Goal: Information Seeking & Learning: Check status

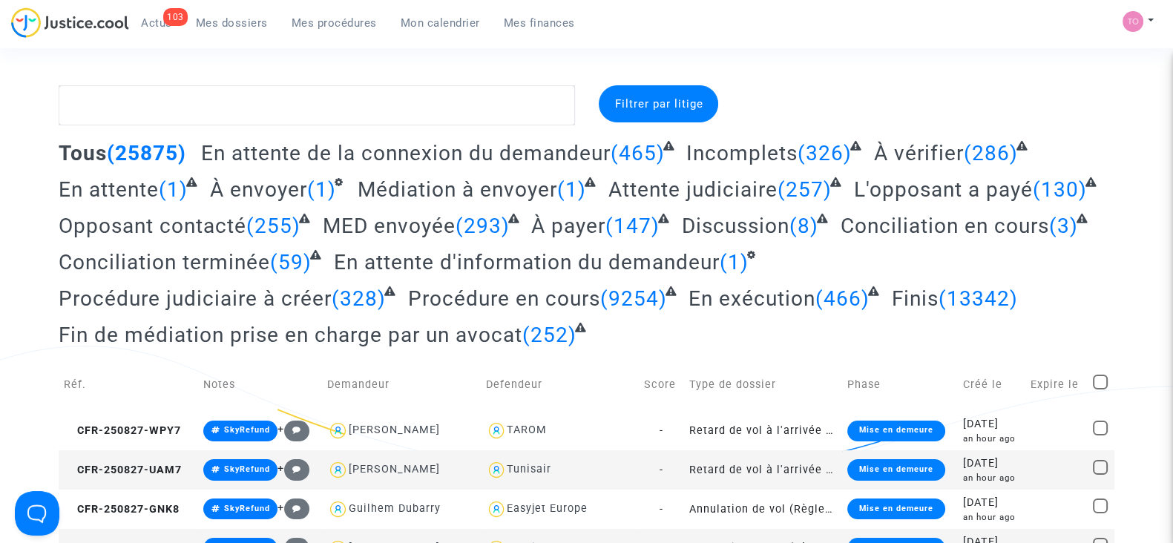
click at [419, 36] on div "103 Actus Mes dossiers Mes procédures Mon calendrier Mes finances" at bounding box center [299, 27] width 576 height 41
click at [409, 32] on link "Mon calendrier" at bounding box center [440, 23] width 103 height 22
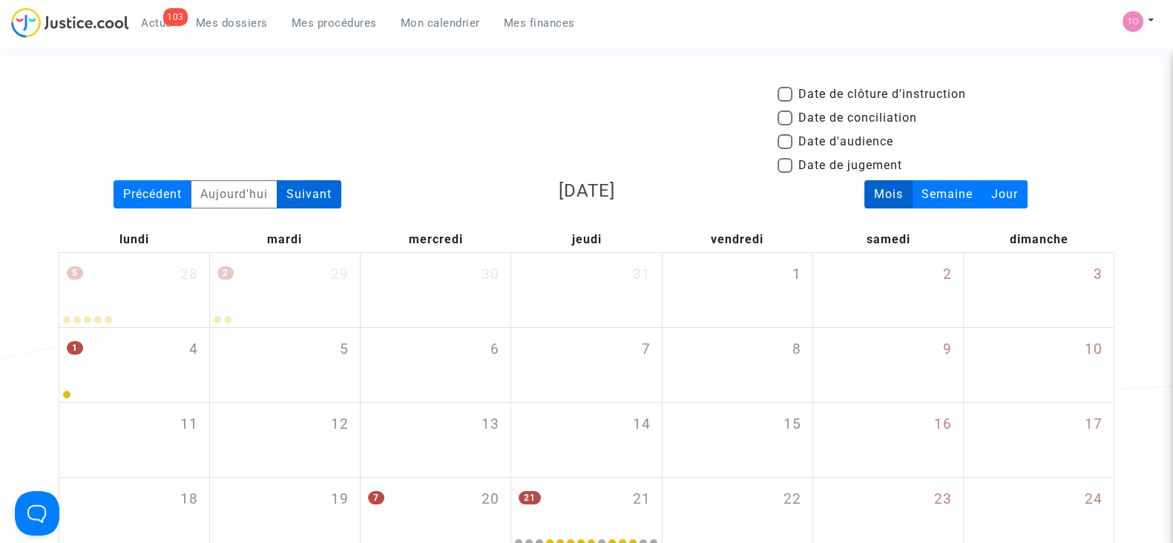
click at [303, 198] on div "Suivant" at bounding box center [309, 194] width 65 height 28
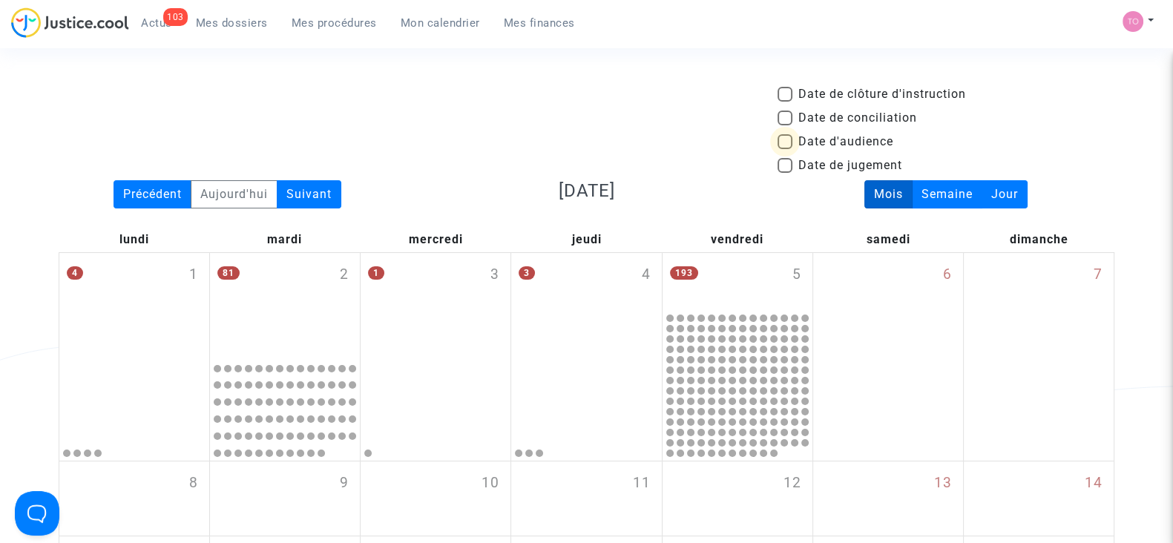
click at [783, 144] on span at bounding box center [784, 141] width 15 height 15
click at [784, 149] on input "Date d'audience" at bounding box center [784, 149] width 1 height 1
checkbox input "true"
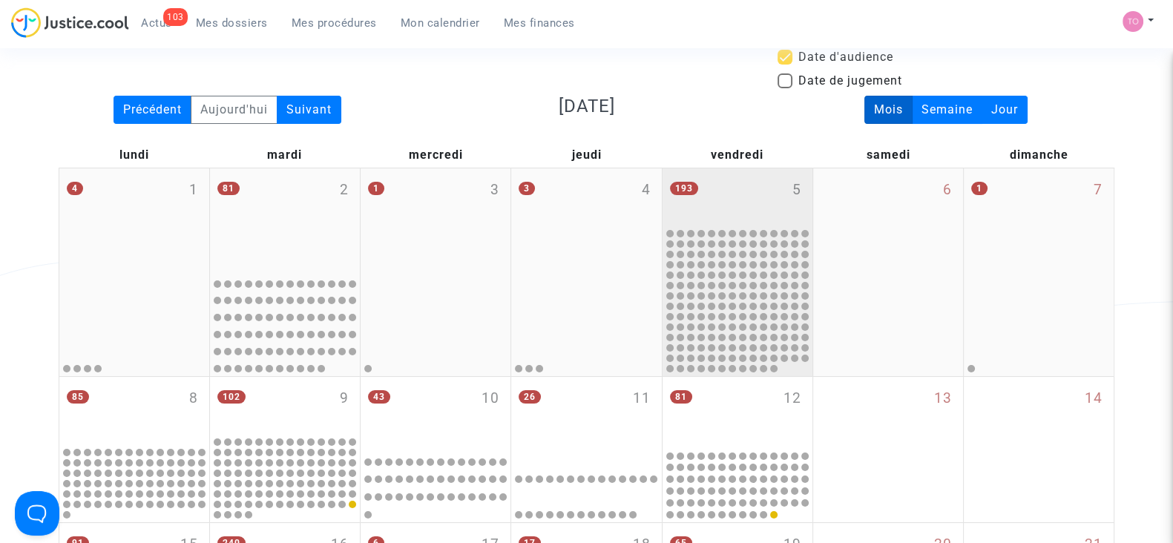
scroll to position [81, 0]
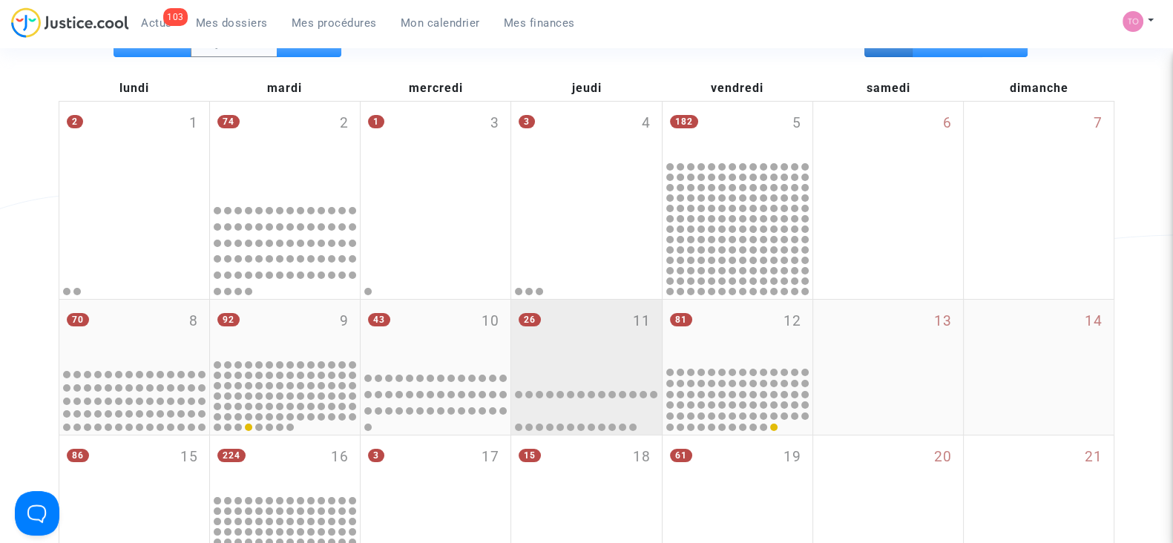
scroll to position [285, 0]
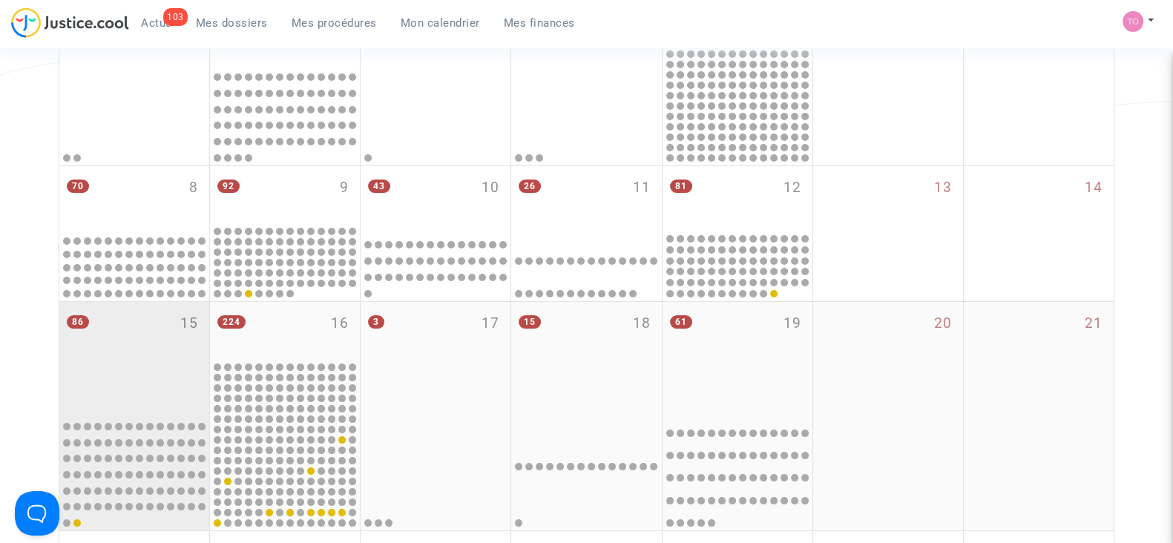
click at [109, 369] on div "86 15" at bounding box center [134, 358] width 150 height 112
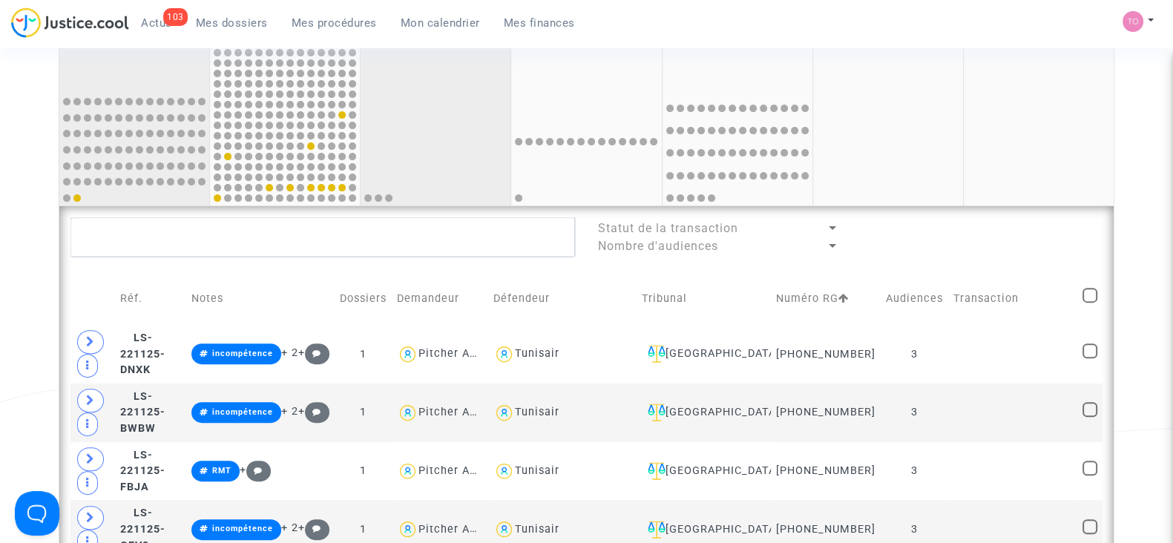
scroll to position [608, 0]
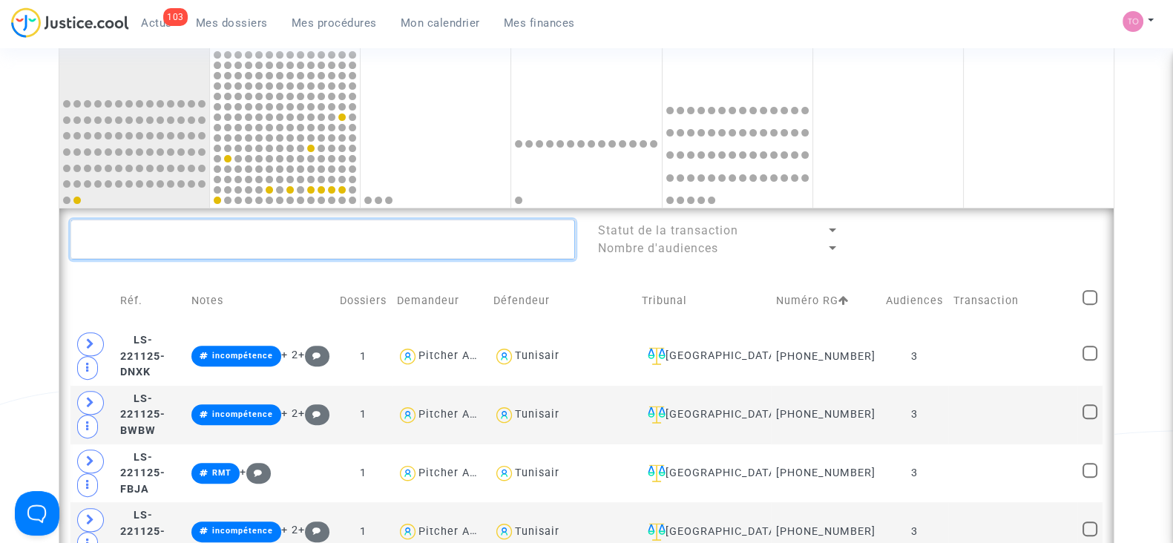
click at [288, 225] on textarea at bounding box center [322, 240] width 504 height 40
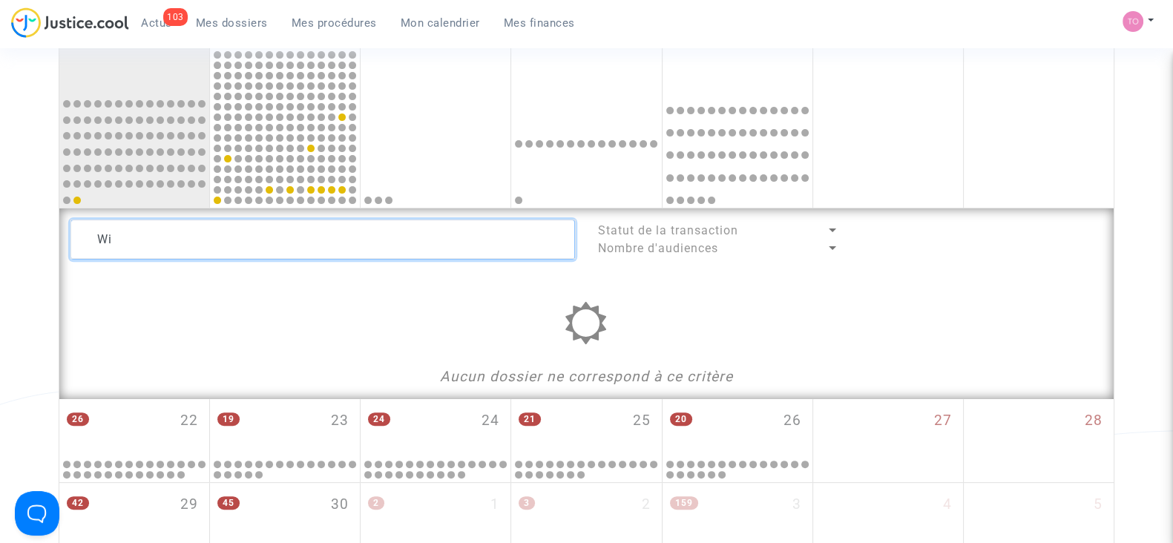
type textarea "W"
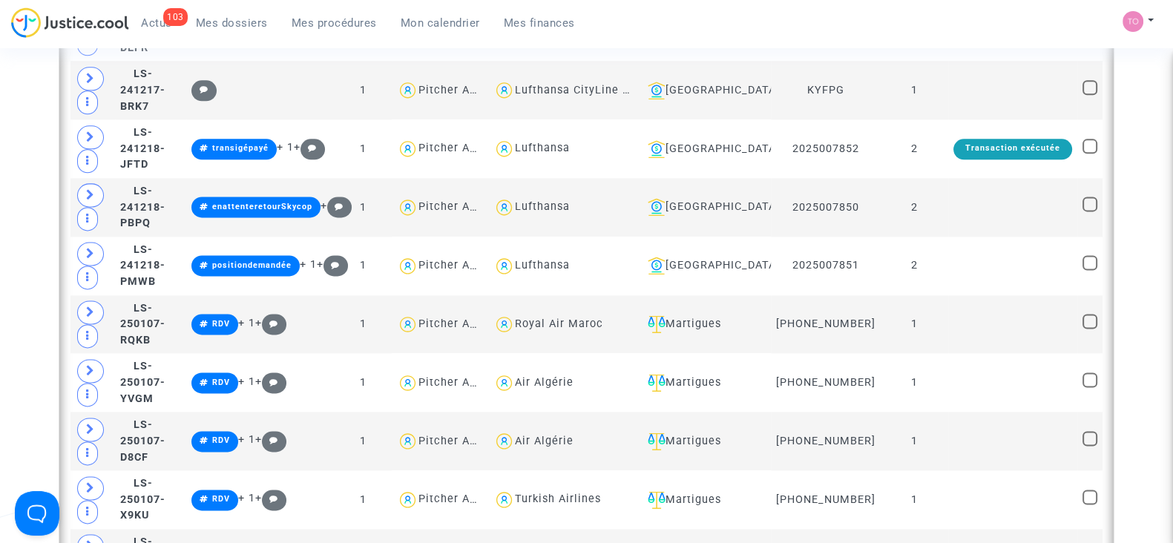
scroll to position [2453, 0]
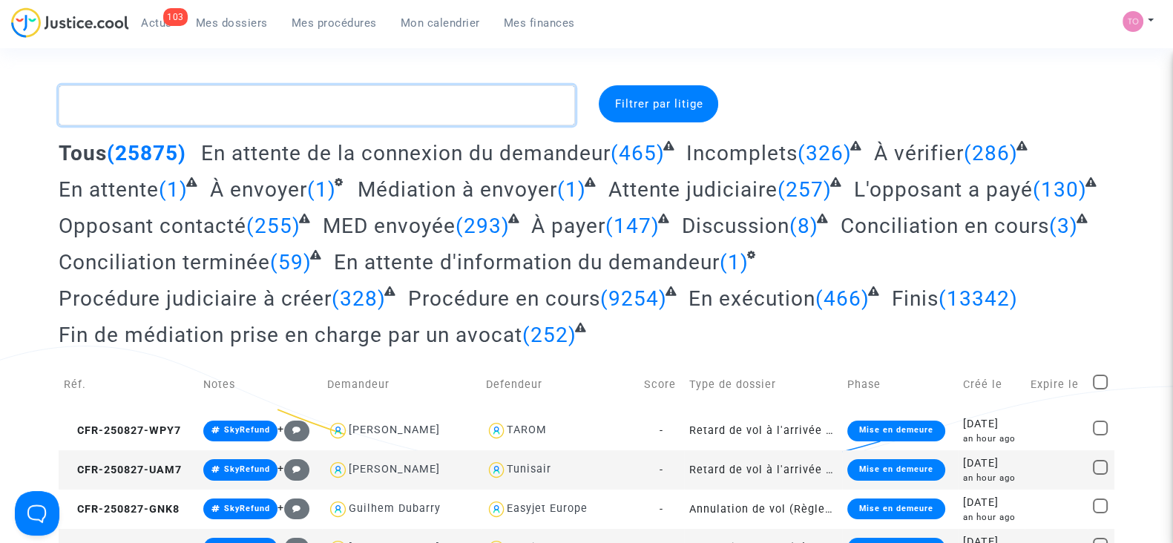
click at [235, 98] on textarea at bounding box center [317, 105] width 516 height 40
paste textarea "CFR-250819-FCJT"
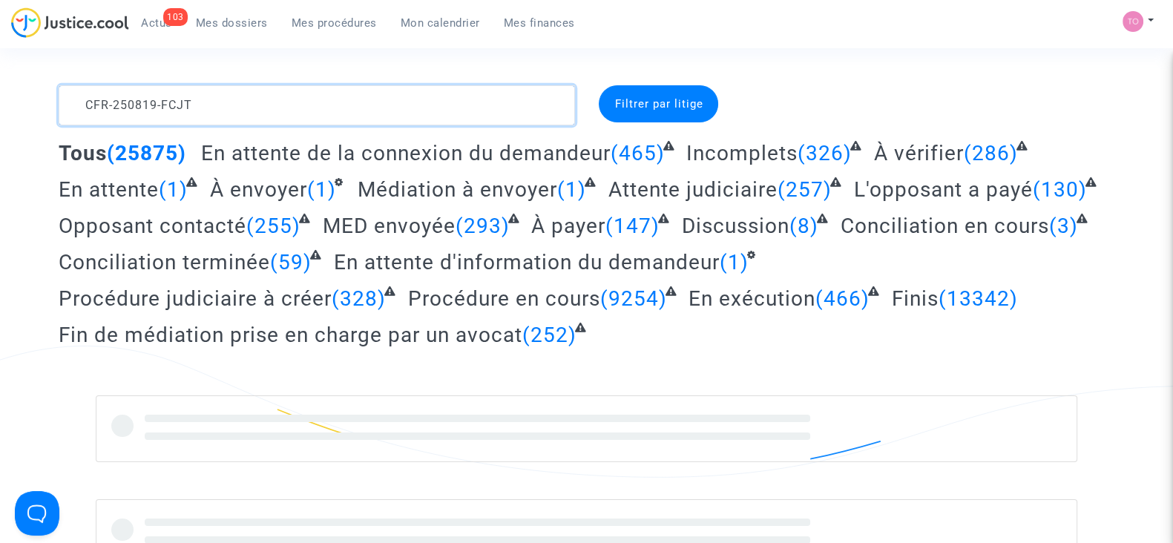
click at [235, 98] on textarea at bounding box center [317, 105] width 516 height 40
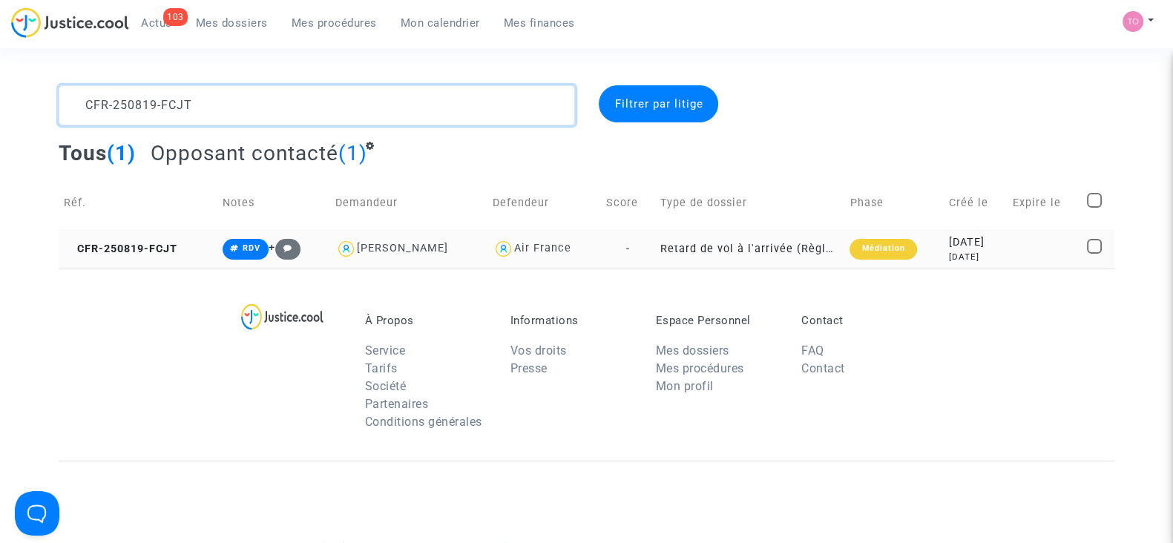
type textarea "CFR-250819-FCJT"
click at [949, 239] on div "2025-08-19" at bounding box center [975, 242] width 53 height 16
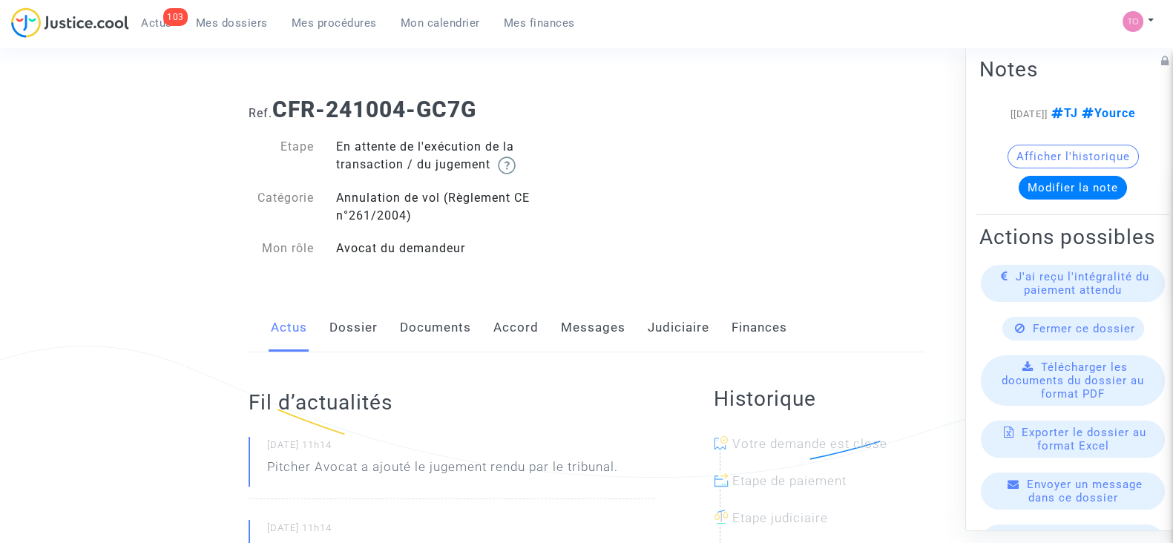
click at [684, 328] on link "Judiciaire" at bounding box center [679, 327] width 62 height 49
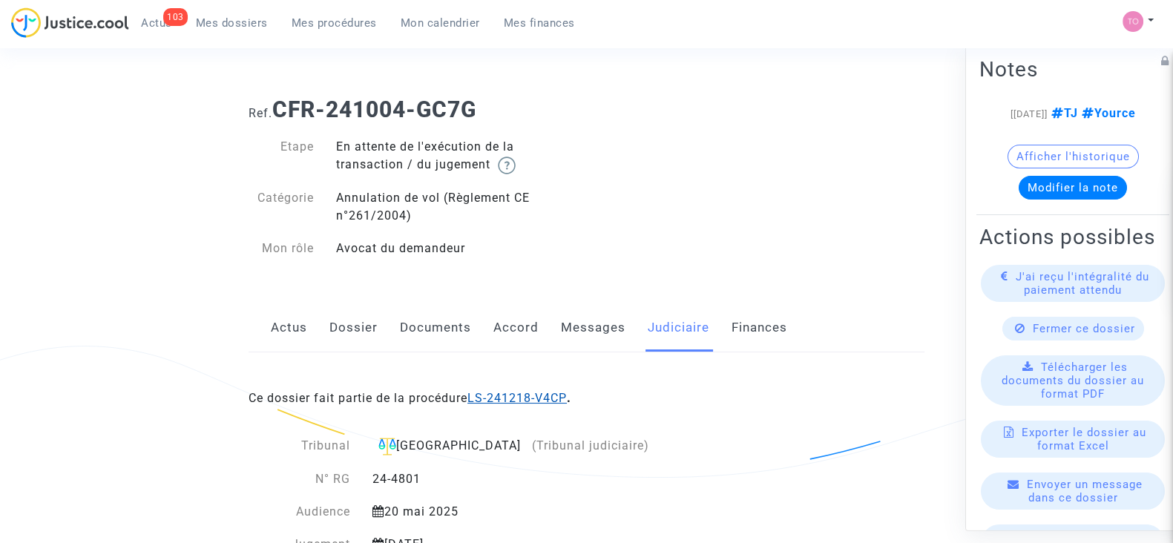
click at [525, 394] on link "LS-241218-V4CP" at bounding box center [516, 398] width 99 height 14
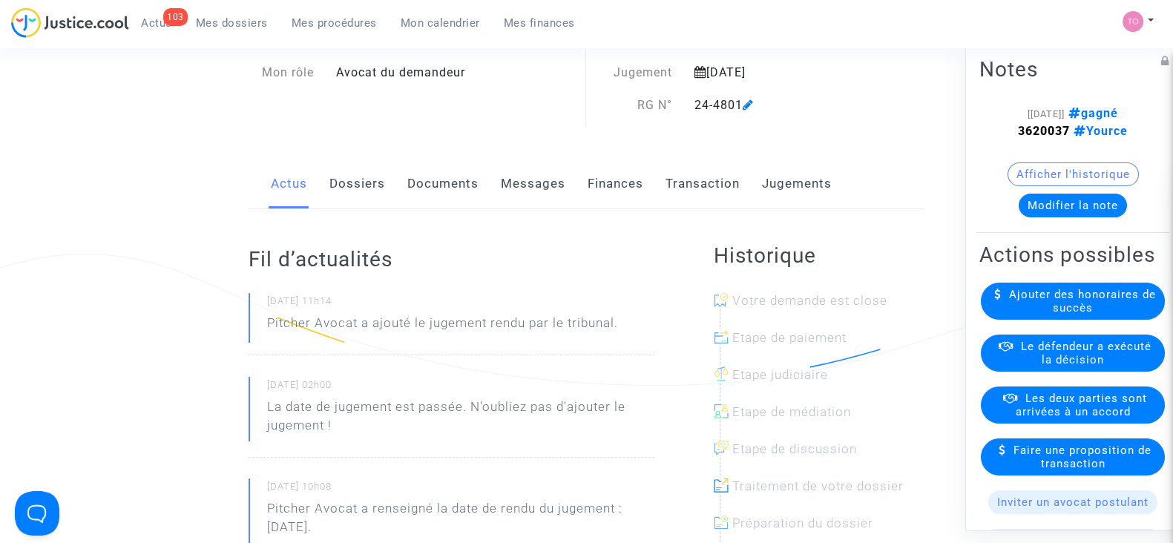
scroll to position [93, 0]
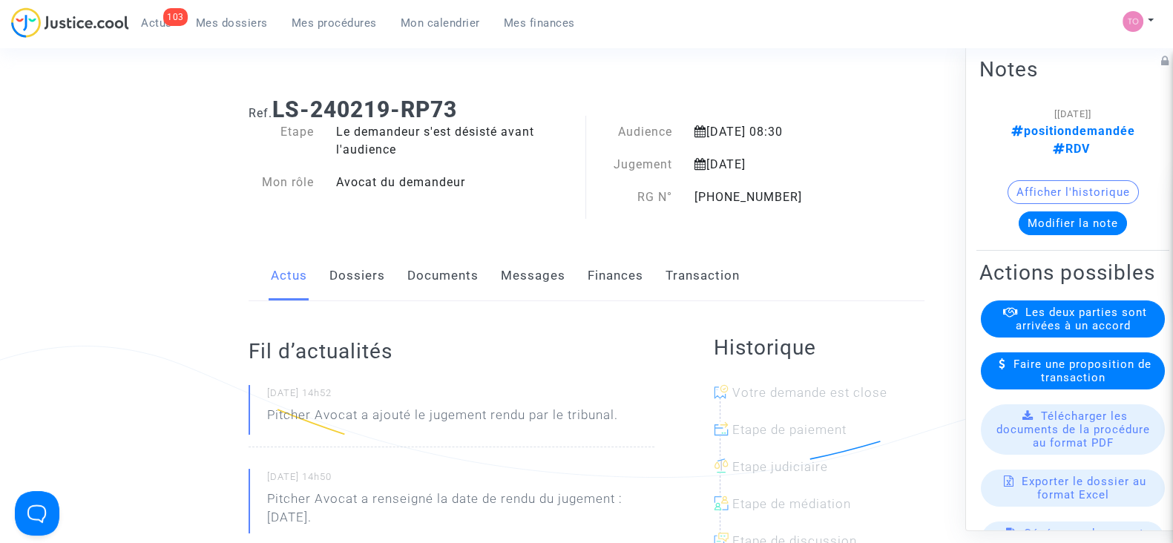
click at [1056, 180] on button "Afficher l'historique" at bounding box center [1072, 192] width 131 height 24
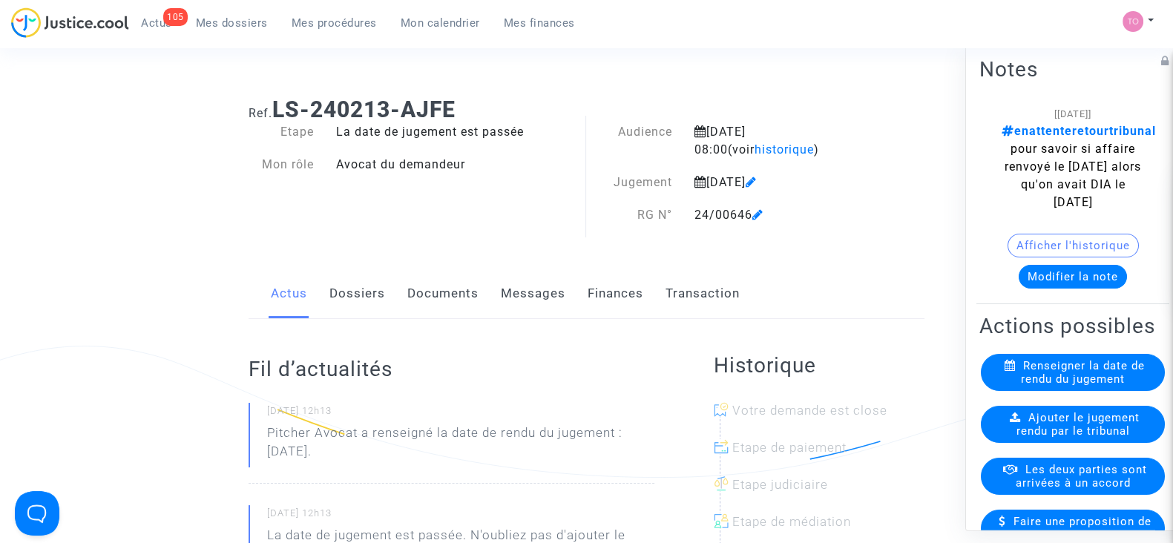
click at [1032, 241] on button "Afficher l'historique" at bounding box center [1072, 246] width 131 height 24
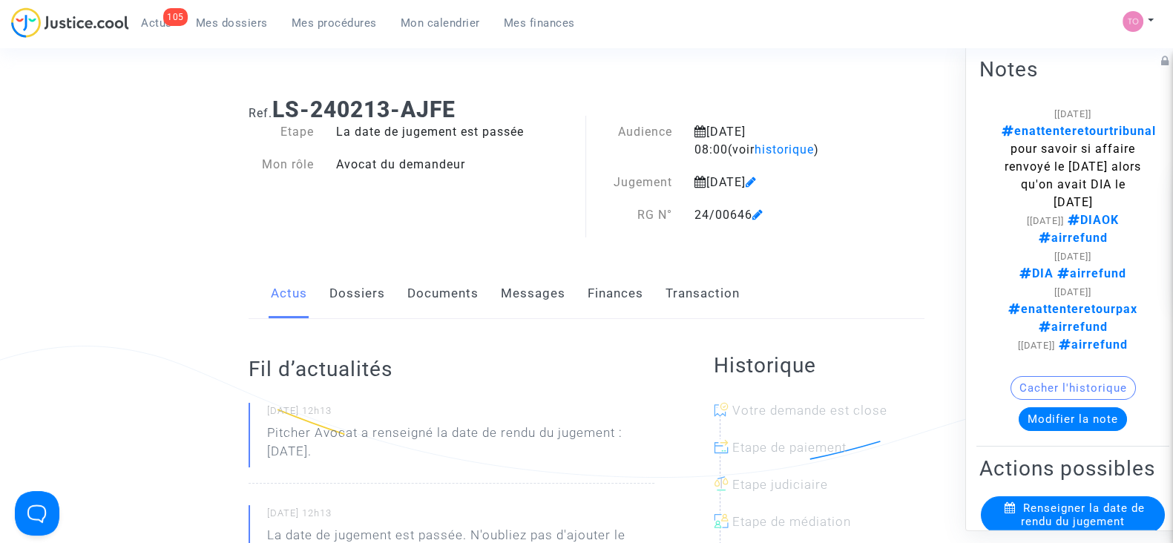
drag, startPoint x: 1023, startPoint y: 148, endPoint x: 1079, endPoint y: 195, distance: 73.7
click at [1079, 195] on span "enattenteretourtribunal pour savoir si affaire renvoyé le 12 sept alors qu'on a…" at bounding box center [1078, 166] width 154 height 85
click at [868, 224] on div "Audience 28 février 2025 08:00 (voir historique ) Jugement 28 février 2025 RG N…" at bounding box center [731, 181] width 291 height 116
click at [409, 295] on link "Documents" at bounding box center [442, 293] width 71 height 49
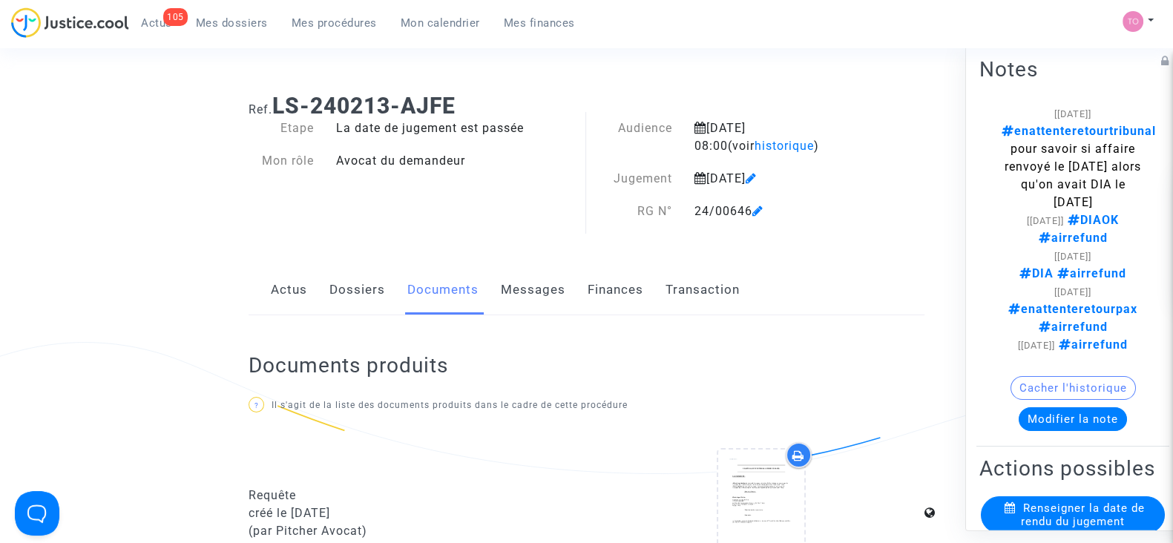
scroll to position [3, 0]
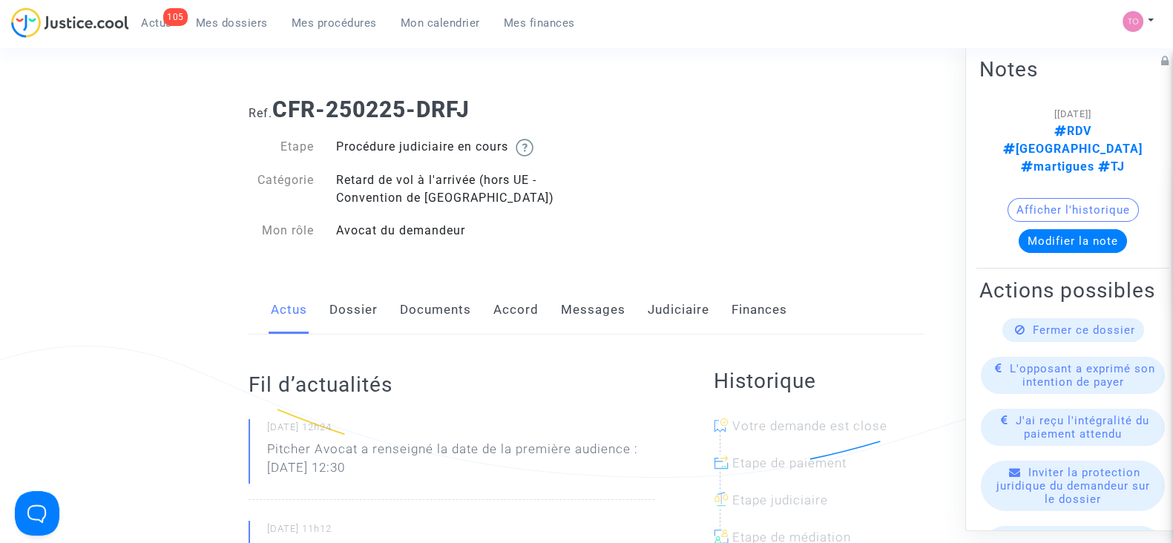
click at [664, 306] on link "Judiciaire" at bounding box center [679, 310] width 62 height 49
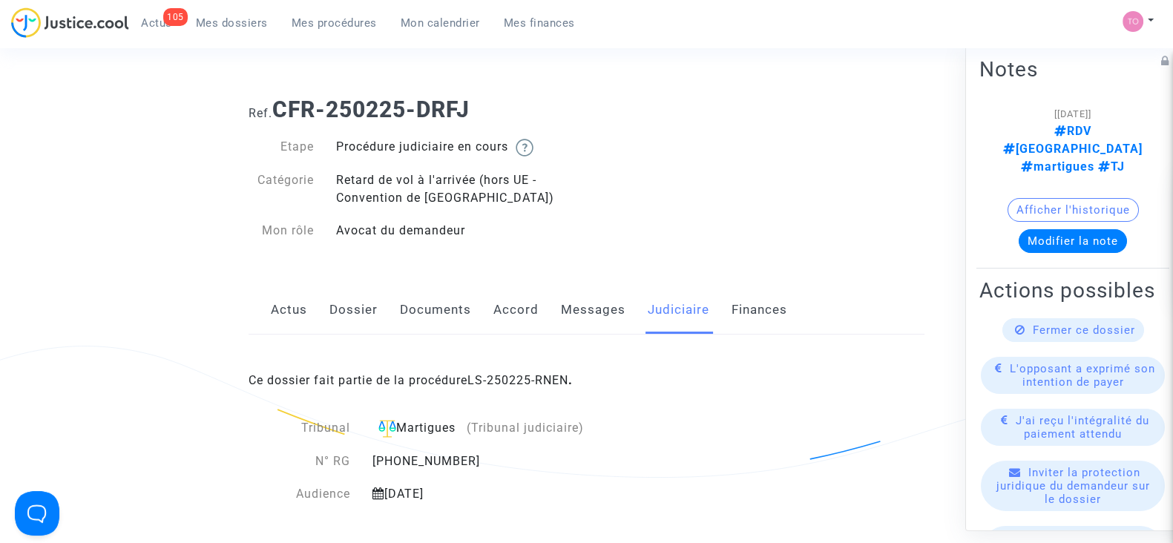
click at [530, 370] on div "Ce dossier fait partie de la procédure LS-250225-RNEN ." at bounding box center [587, 370] width 676 height 70
click at [517, 370] on div "Ce dossier fait partie de la procédure LS-250225-RNEN ." at bounding box center [587, 370] width 676 height 70
click at [506, 373] on link "LS-250225-RNEN" at bounding box center [517, 380] width 101 height 14
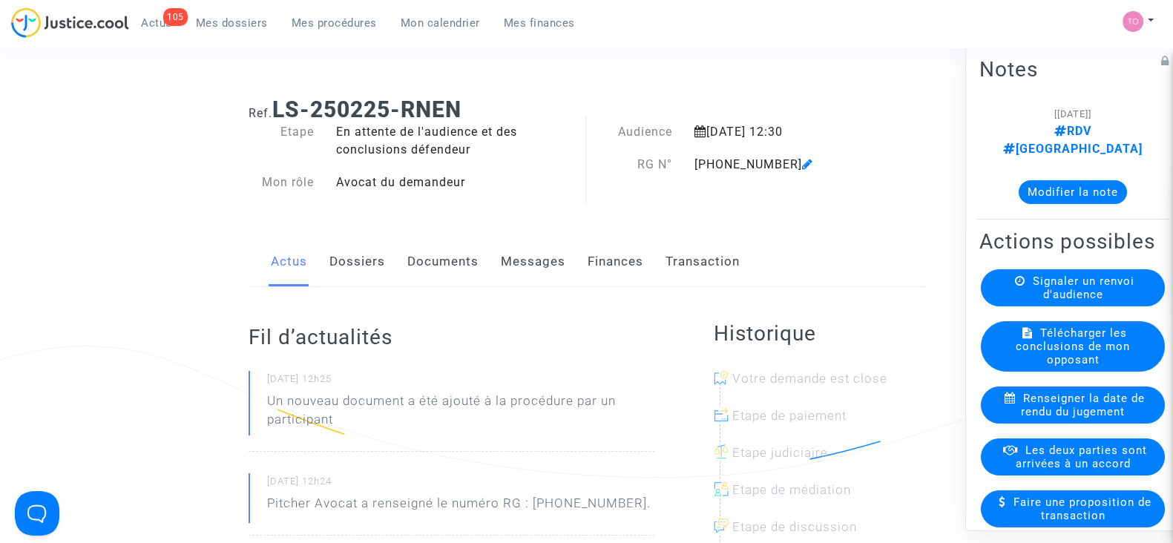
click at [347, 272] on link "Dossiers" at bounding box center [357, 261] width 56 height 49
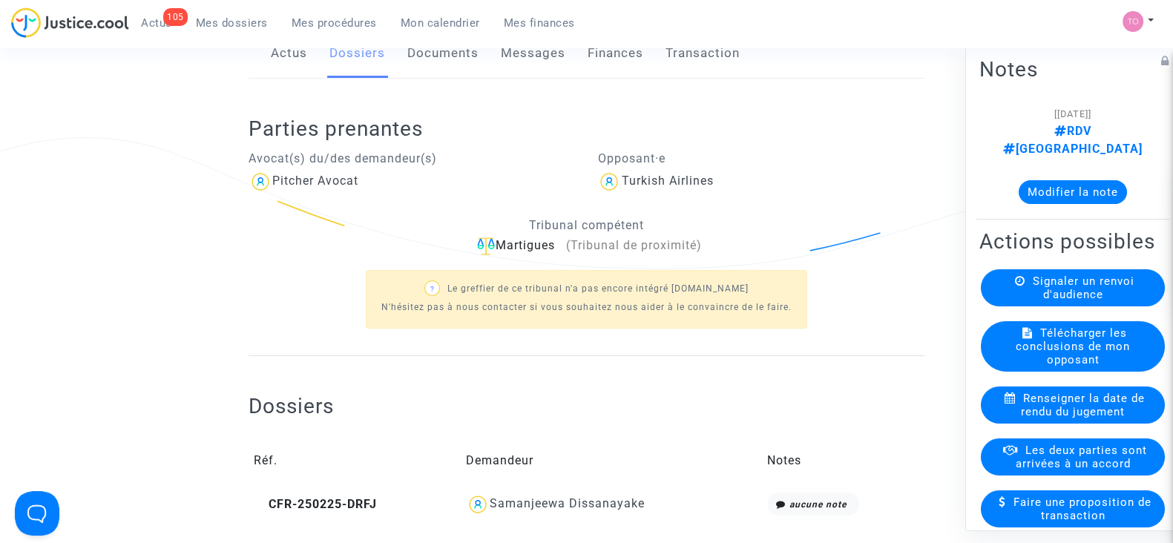
scroll to position [285, 0]
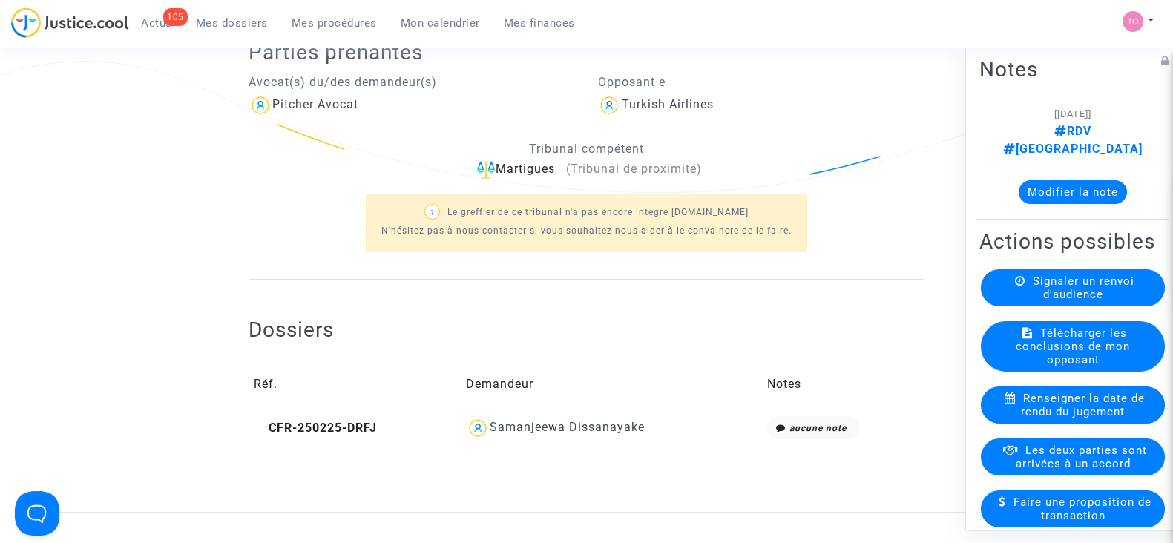
click at [540, 430] on div "Samanjeewa Dissanayake" at bounding box center [567, 427] width 155 height 14
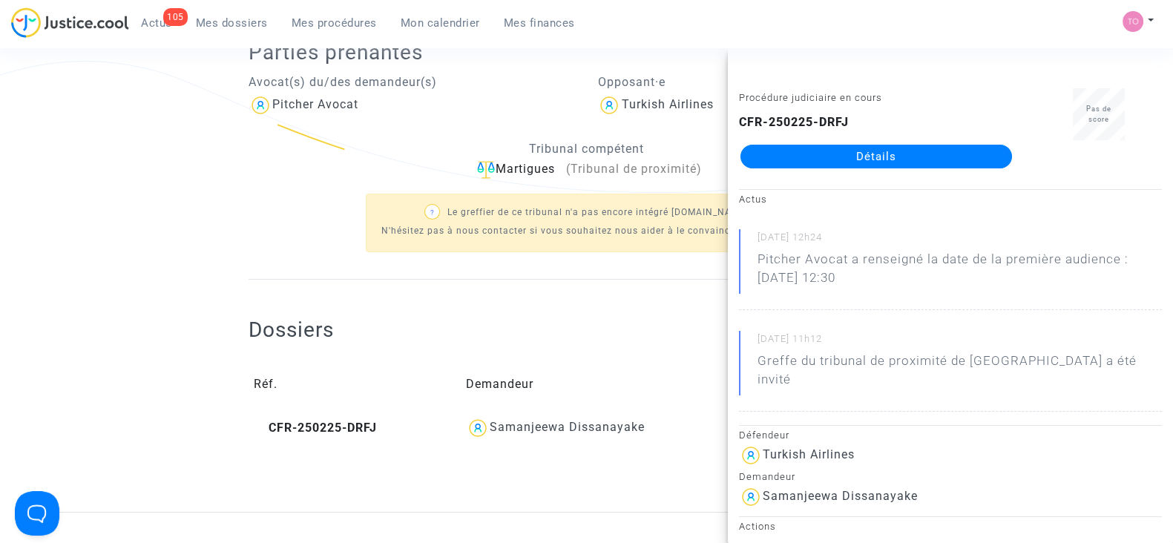
click at [843, 156] on link "Détails" at bounding box center [876, 157] width 272 height 24
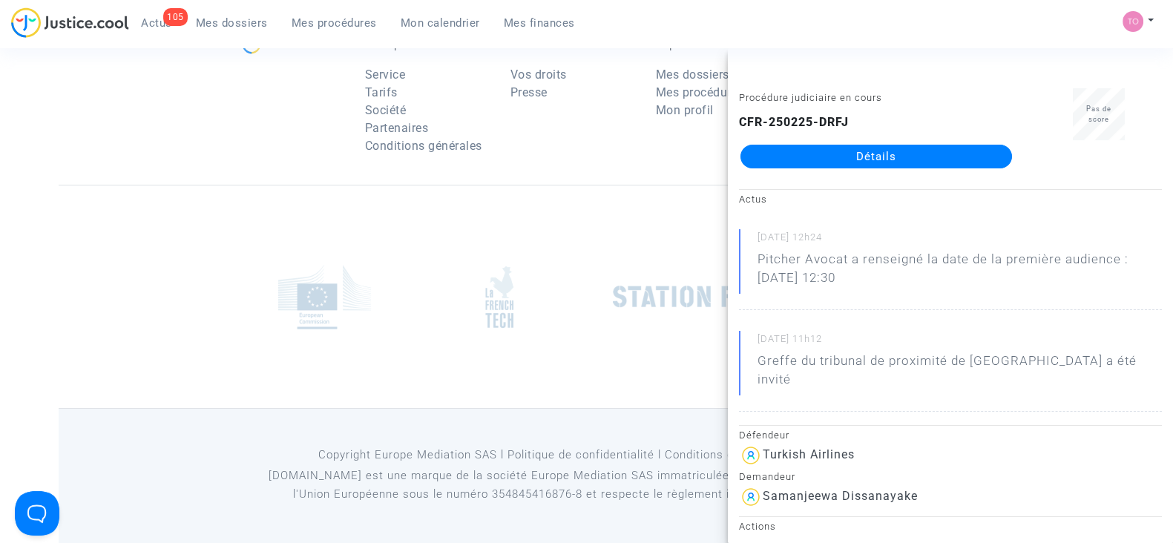
scroll to position [285, 0]
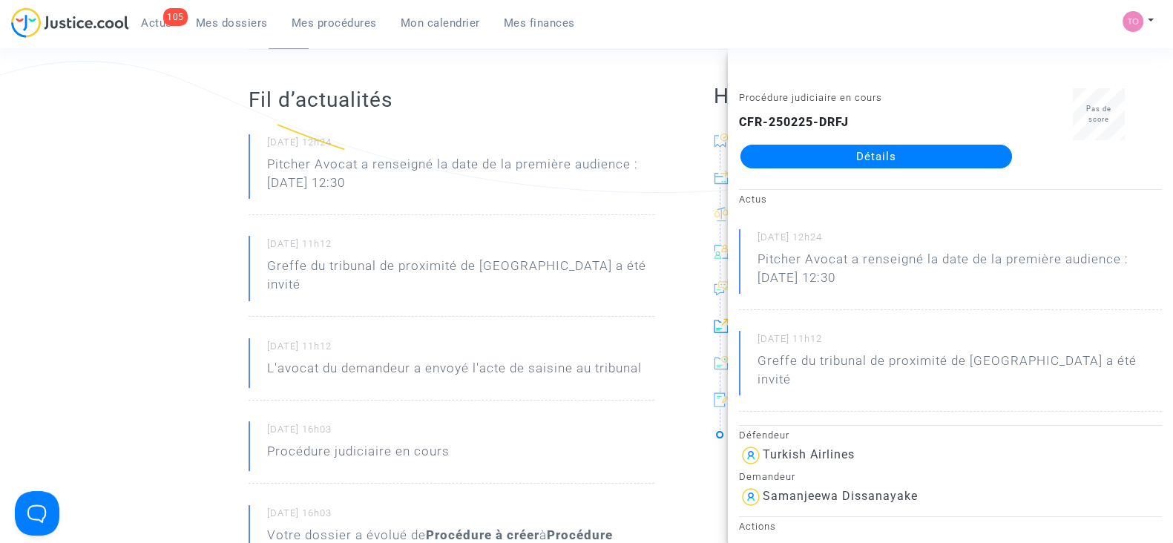
click at [193, 161] on ng-component "Ref. CFR-250225-DRFJ Etape Procédure judiciaire en cours Catégorie Retard de vo…" at bounding box center [587, 523] width 1056 height 1447
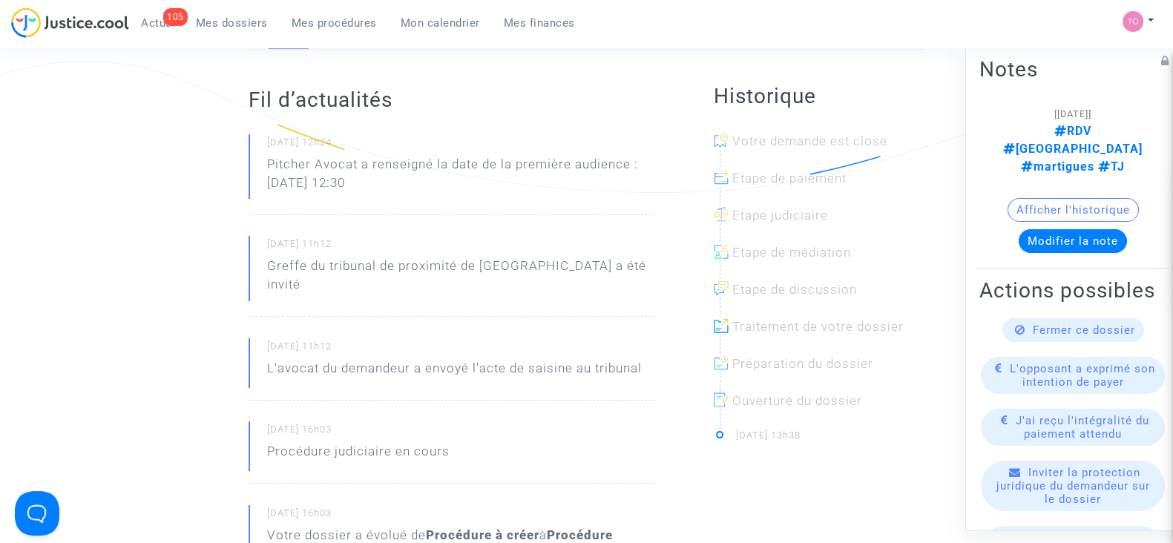
scroll to position [0, 0]
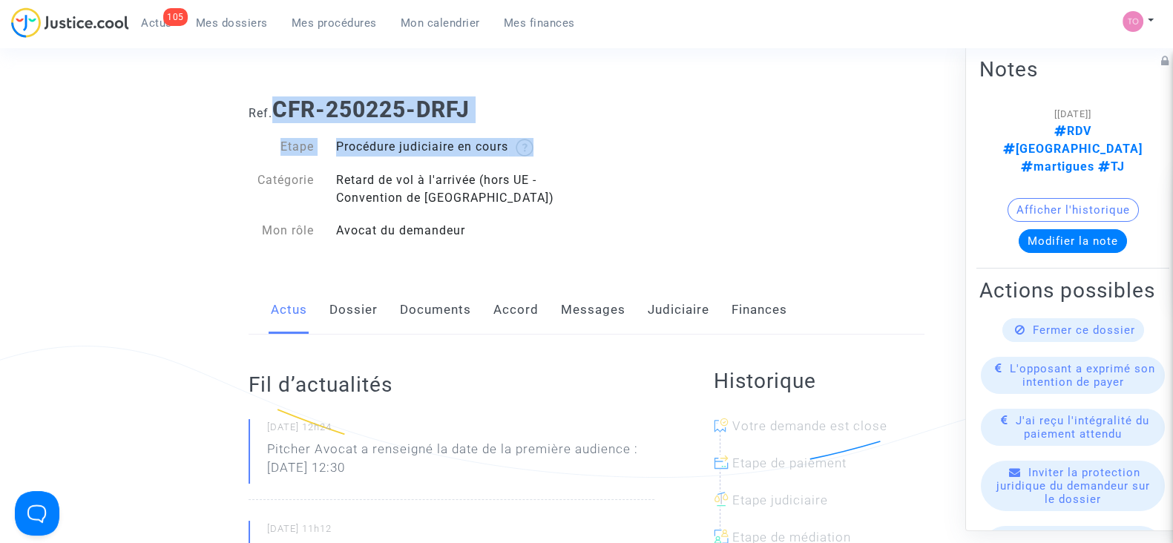
drag, startPoint x: 277, startPoint y: 105, endPoint x: 564, endPoint y: 125, distance: 287.1
click at [564, 125] on div "Ref. CFR-250225-DRFJ Etape Procédure judiciaire en cours Catégorie Retard de vo…" at bounding box center [586, 170] width 698 height 170
click at [498, 114] on h1 "Ref. CFR-250225-DRFJ" at bounding box center [587, 109] width 676 height 27
drag, startPoint x: 482, startPoint y: 108, endPoint x: 282, endPoint y: 109, distance: 200.3
click at [282, 109] on h1 "Ref. CFR-250225-DRFJ" at bounding box center [587, 109] width 676 height 27
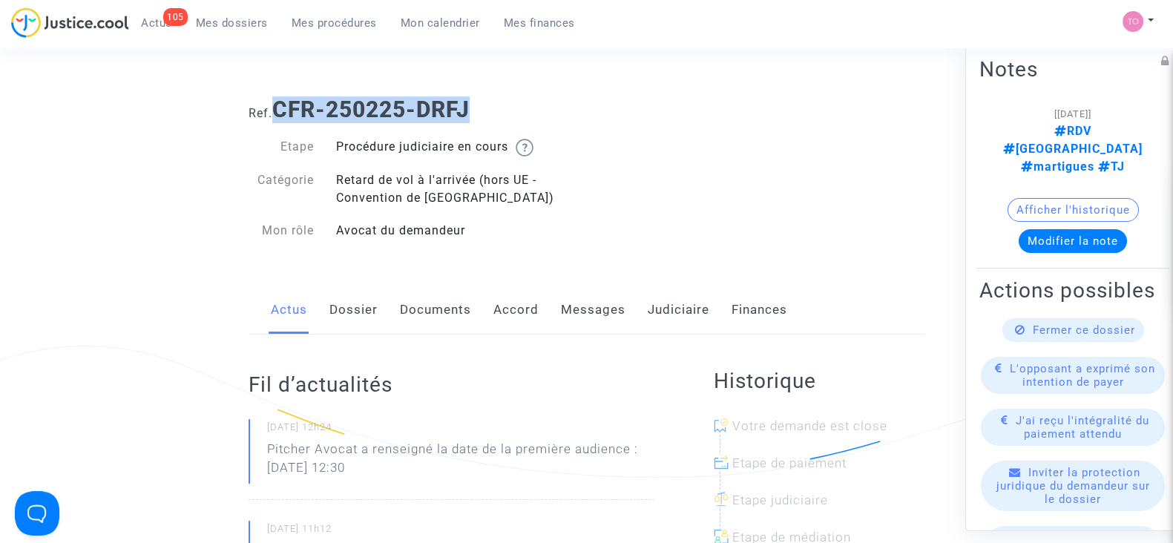
copy b "CFR-250225-DRFJ"
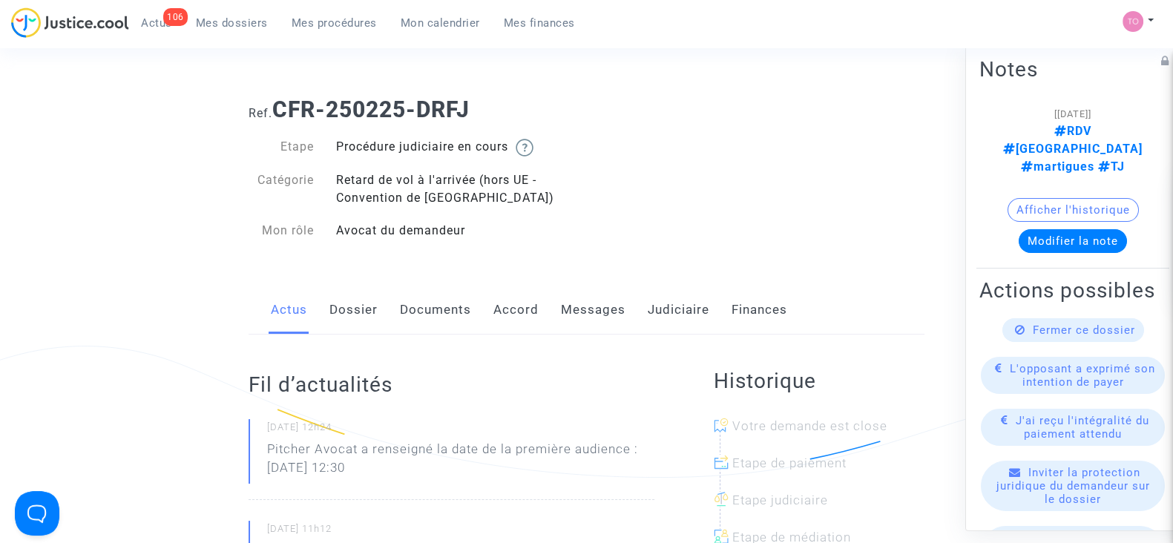
click at [332, 300] on link "Dossier" at bounding box center [353, 310] width 48 height 49
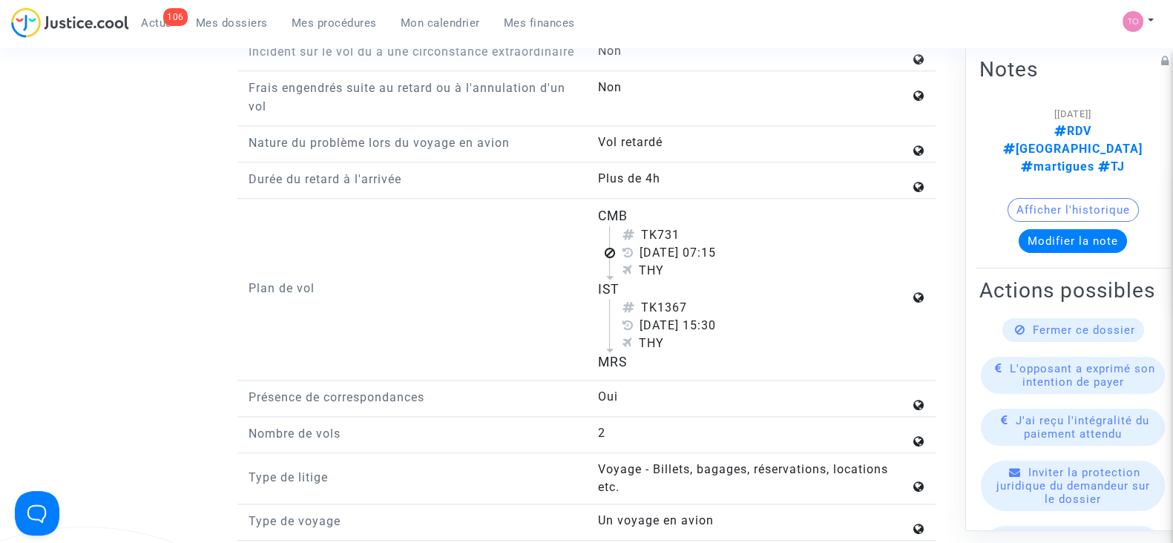
scroll to position [1777, 0]
drag, startPoint x: 599, startPoint y: 228, endPoint x: 684, endPoint y: 369, distance: 164.8
click at [684, 369] on flight-plan "CMB TK731 20 novembre 2024 07:15 THY IST TK1367 20 novembre 2024 15:30 THY MRS" at bounding box center [753, 287] width 312 height 165
copy flight-plan "CMB TK731 20 novembre 2024 07:15 THY IST TK1367 20 novembre 2024 15:30 THY MRS"
click at [439, 266] on div "Plan de vol" at bounding box center [411, 287] width 349 height 165
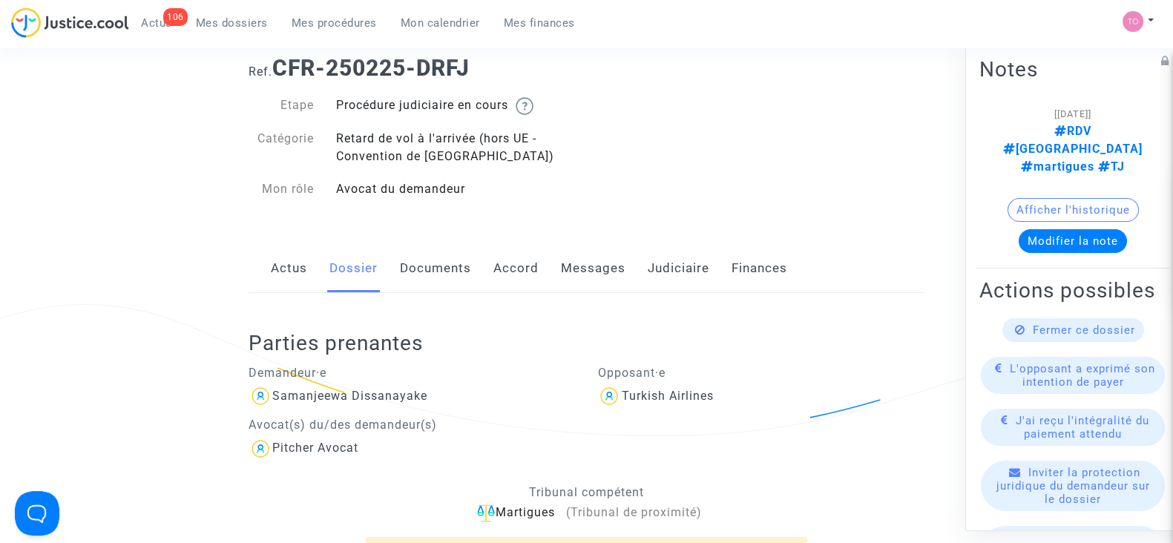
scroll to position [0, 0]
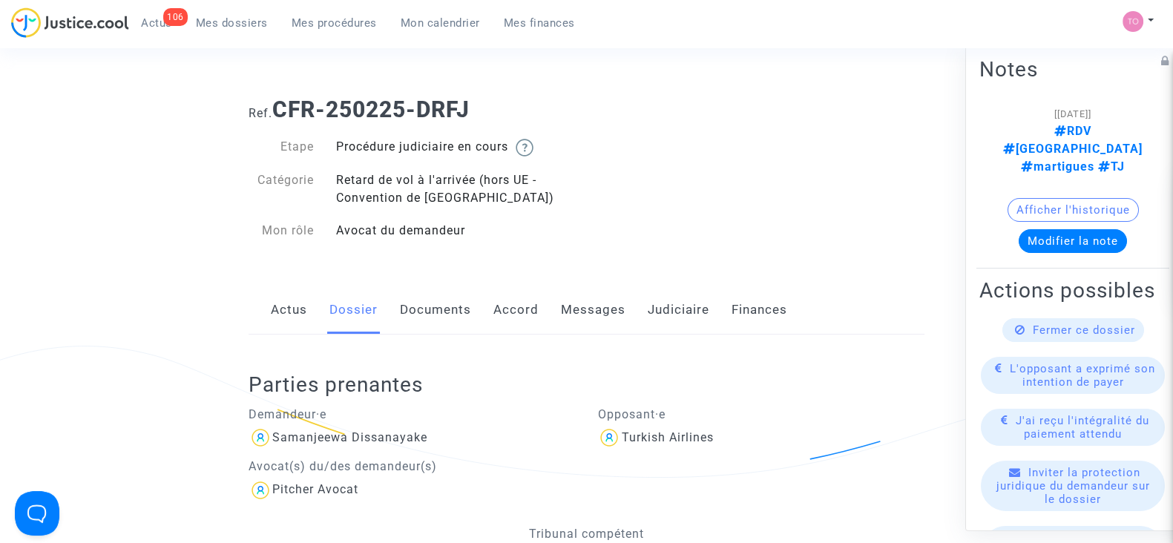
click at [434, 316] on link "Documents" at bounding box center [435, 310] width 71 height 49
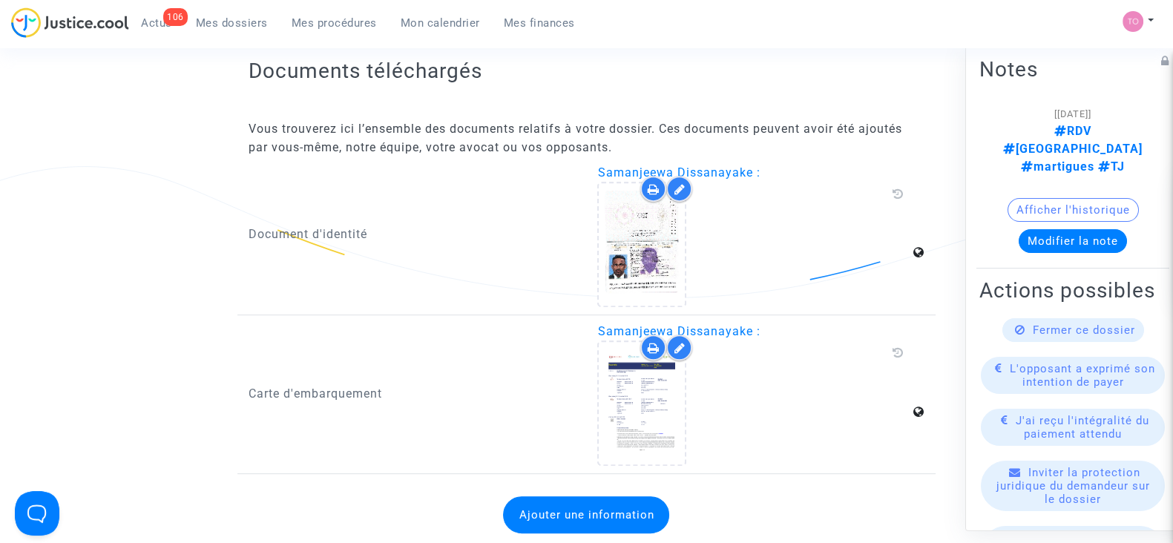
scroll to position [832, 0]
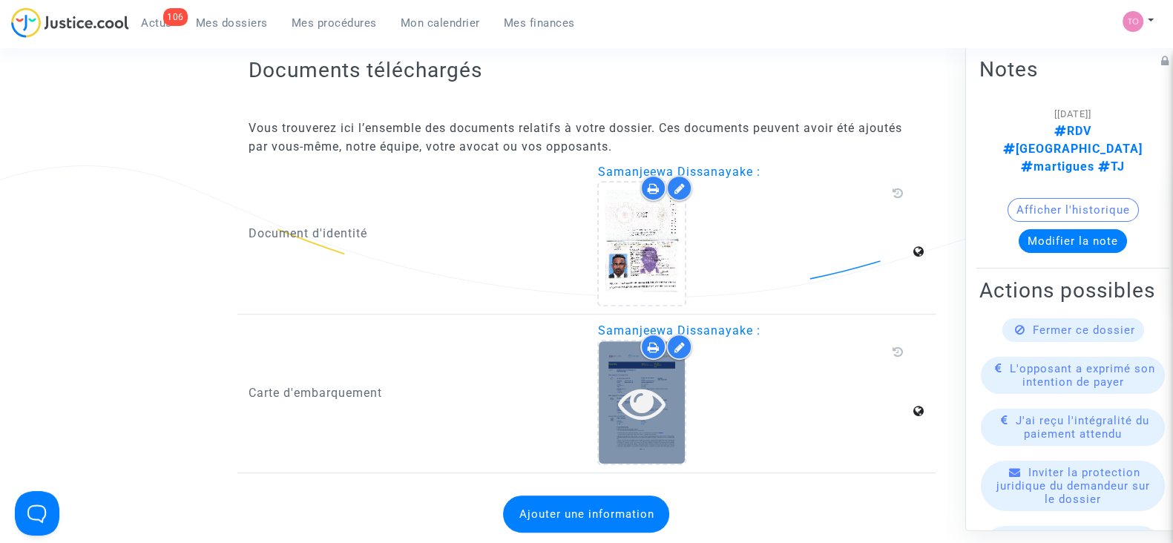
click at [625, 350] on div at bounding box center [642, 402] width 86 height 122
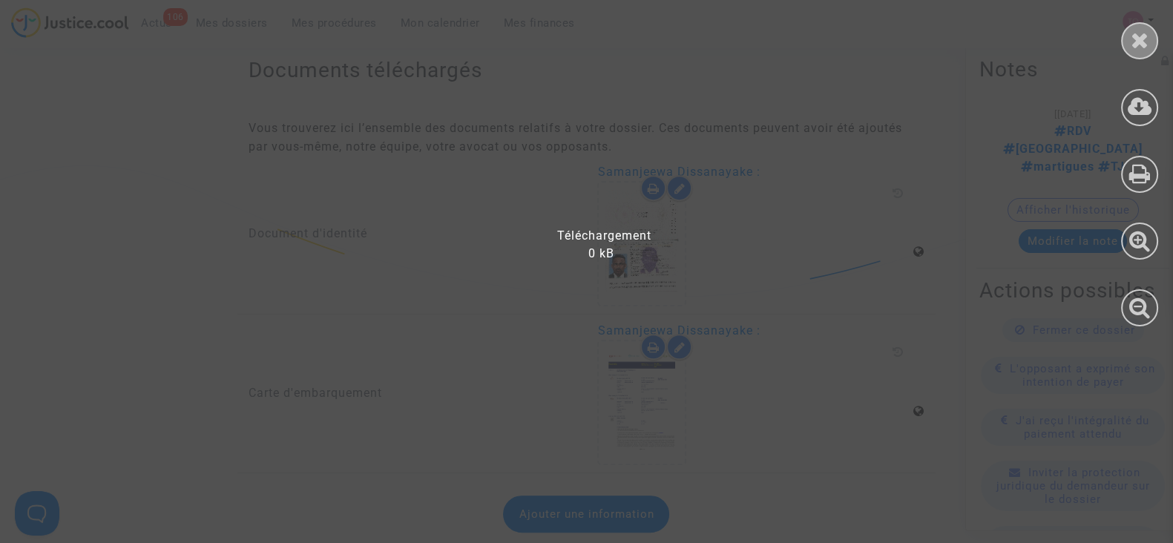
click at [1139, 46] on icon at bounding box center [1140, 40] width 19 height 22
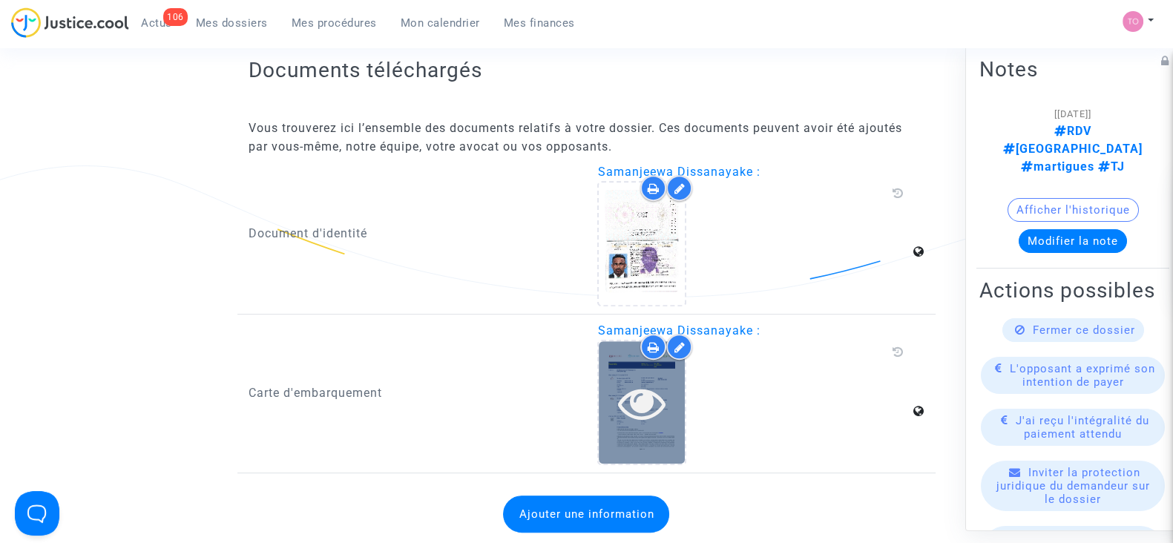
click at [635, 386] on icon at bounding box center [642, 402] width 48 height 47
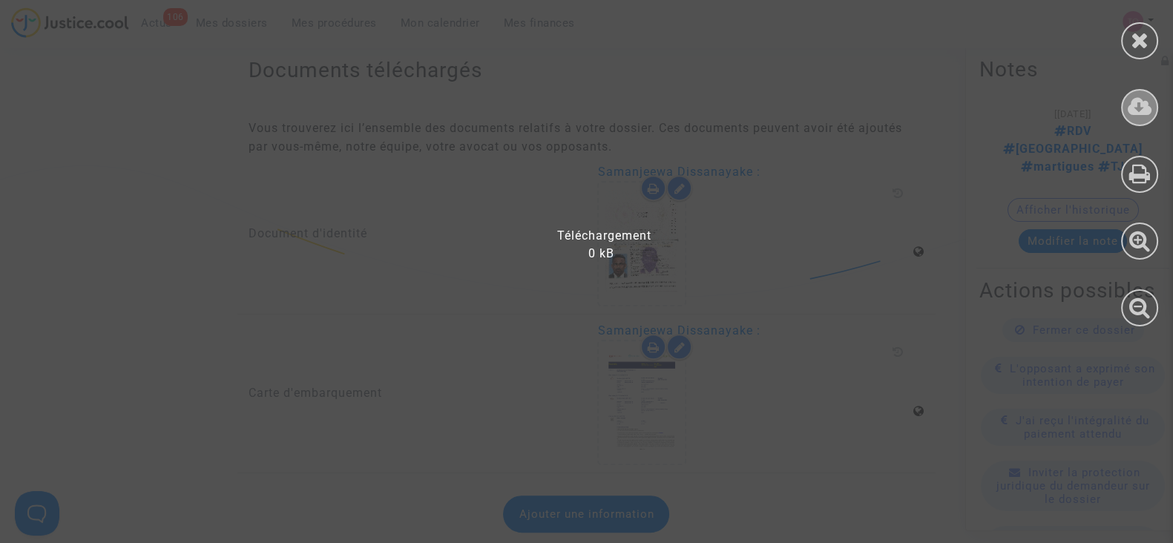
click at [1135, 94] on div at bounding box center [1139, 107] width 37 height 37
click at [1131, 40] on icon at bounding box center [1140, 40] width 19 height 22
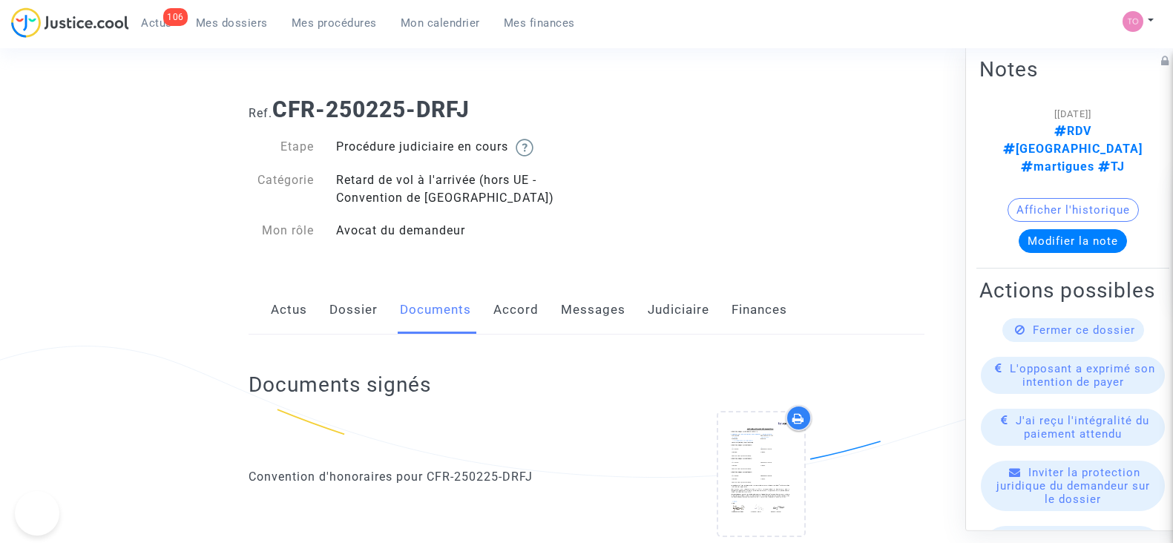
scroll to position [832, 0]
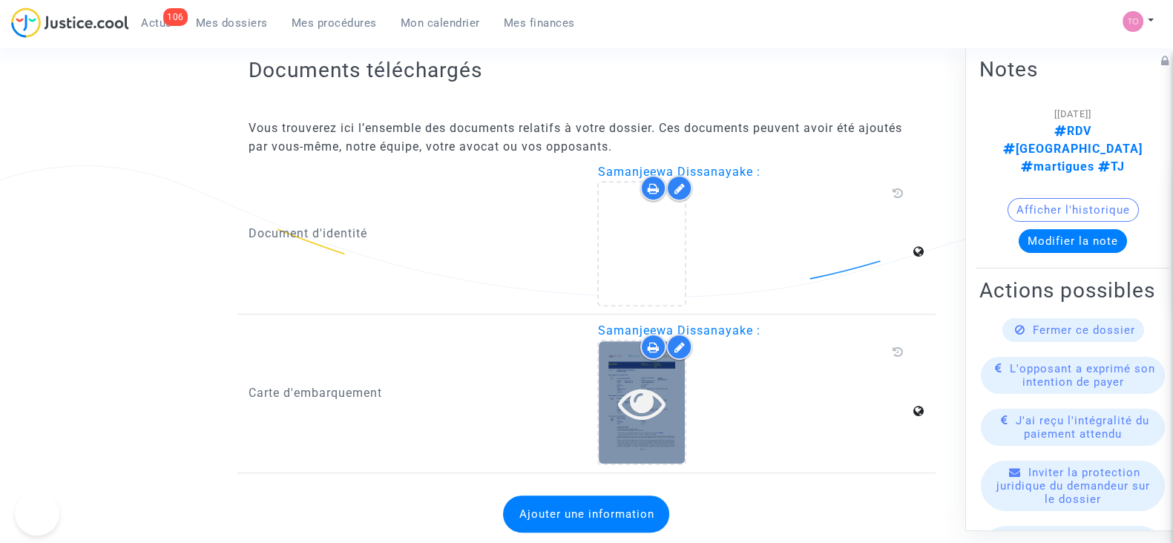
drag, startPoint x: 0, startPoint y: 0, endPoint x: 648, endPoint y: 391, distance: 756.5
click at [648, 391] on icon at bounding box center [642, 402] width 48 height 47
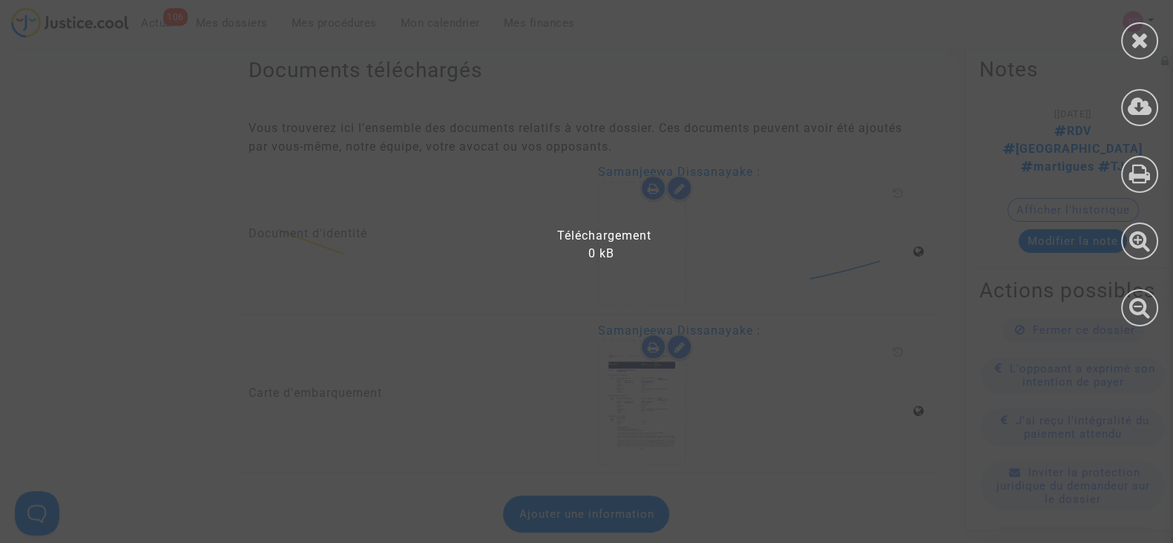
click at [1126, 0] on div at bounding box center [1139, 170] width 67 height 341
click at [1139, 67] on div at bounding box center [1139, 170] width 67 height 341
click at [1139, 55] on div at bounding box center [1139, 40] width 37 height 37
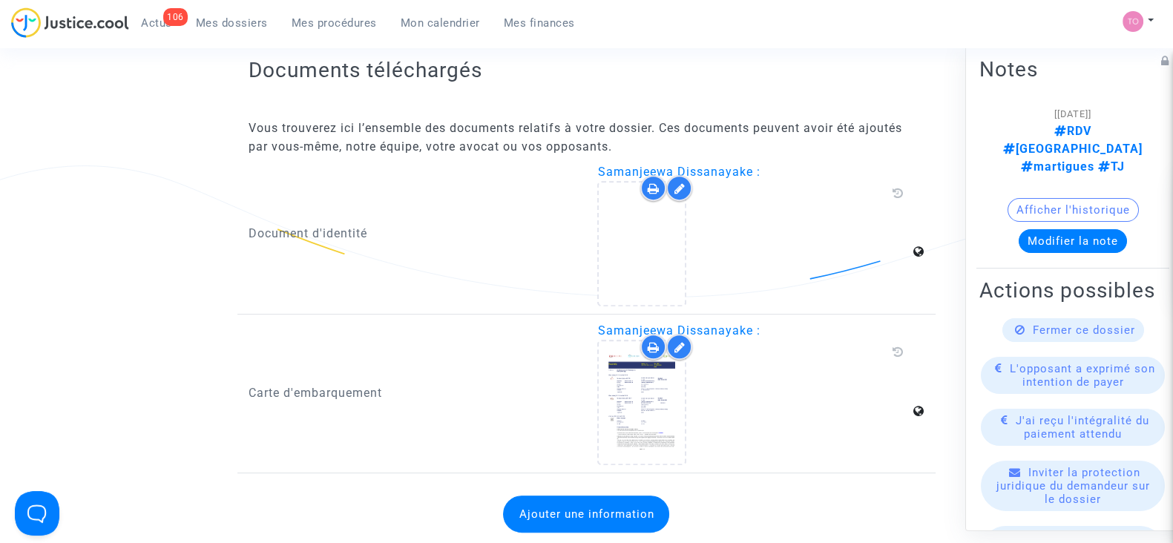
click at [649, 349] on icon at bounding box center [654, 347] width 12 height 12
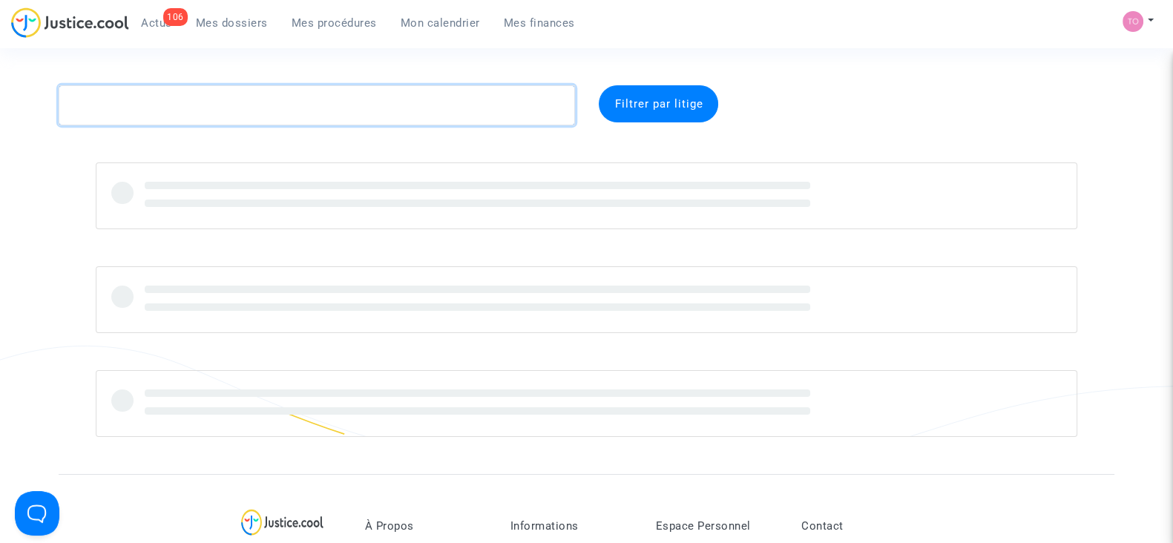
click at [300, 105] on textarea at bounding box center [317, 105] width 516 height 40
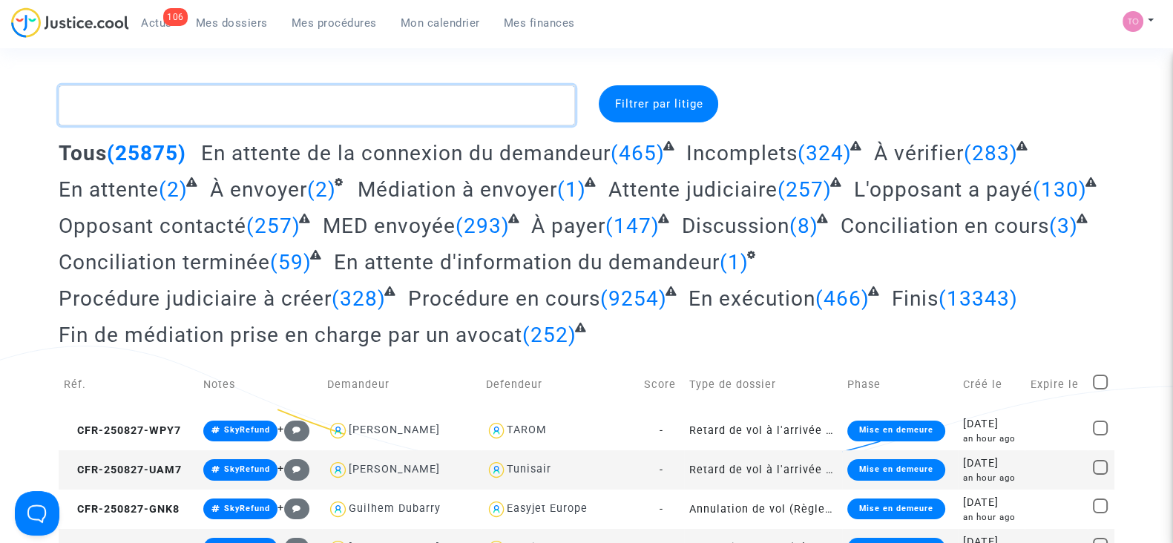
click at [226, 113] on textarea at bounding box center [317, 105] width 516 height 40
paste textarea "Samanjeewa"
click at [226, 113] on textarea at bounding box center [317, 105] width 516 height 40
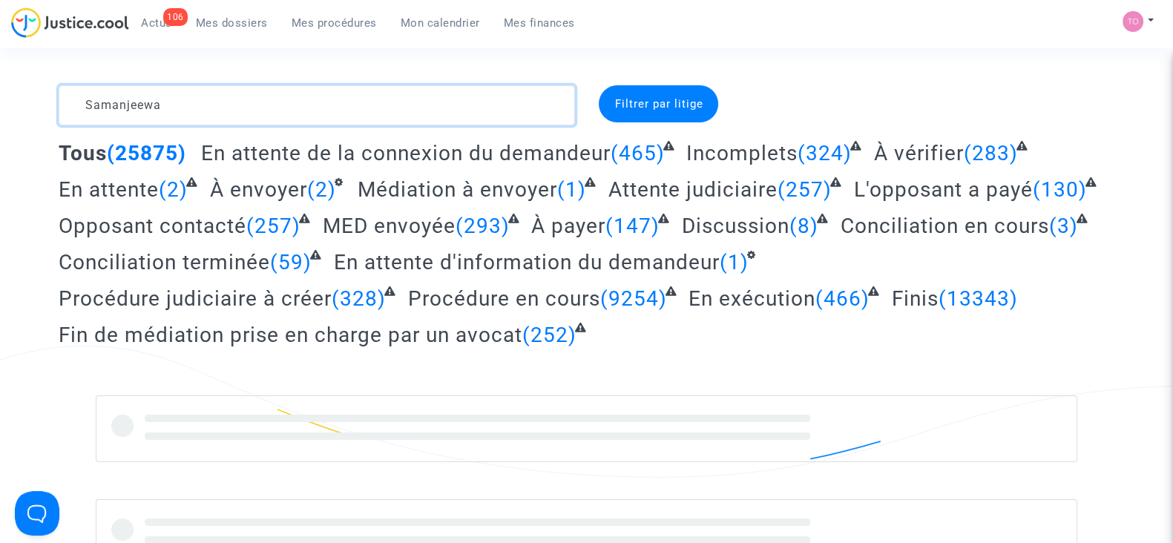
click at [226, 114] on textarea at bounding box center [317, 105] width 516 height 40
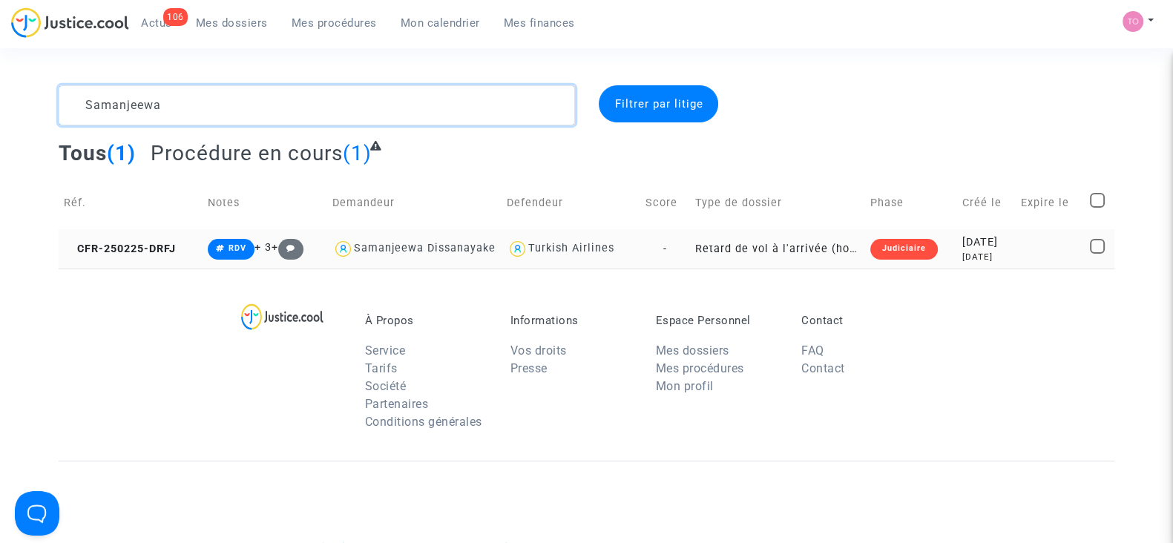
type textarea "Samanjeewa"
click at [962, 240] on div "[DATE]" at bounding box center [986, 242] width 48 height 16
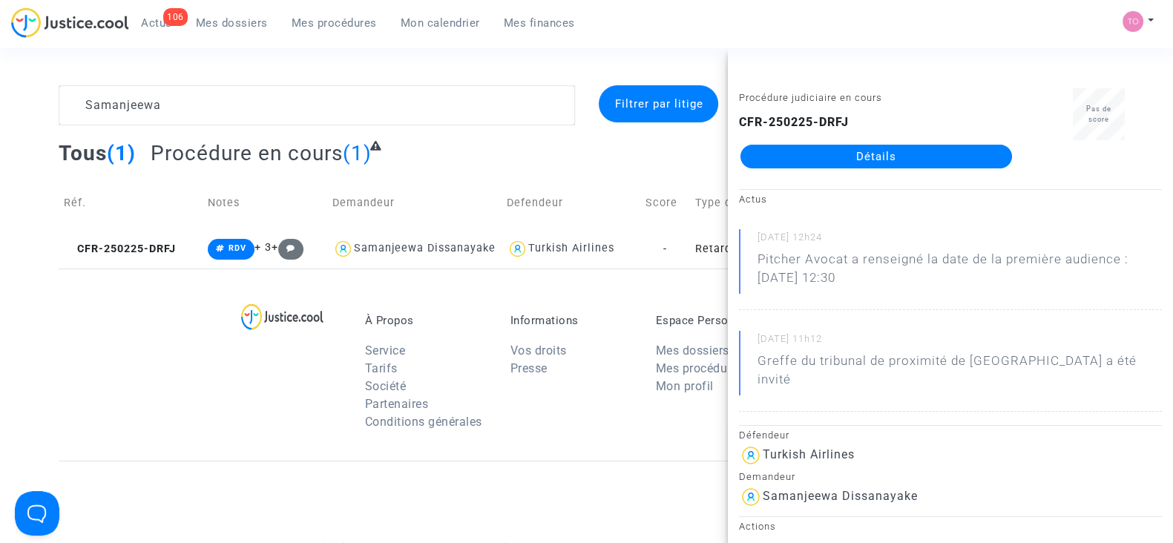
click at [809, 154] on link "Détails" at bounding box center [876, 157] width 272 height 24
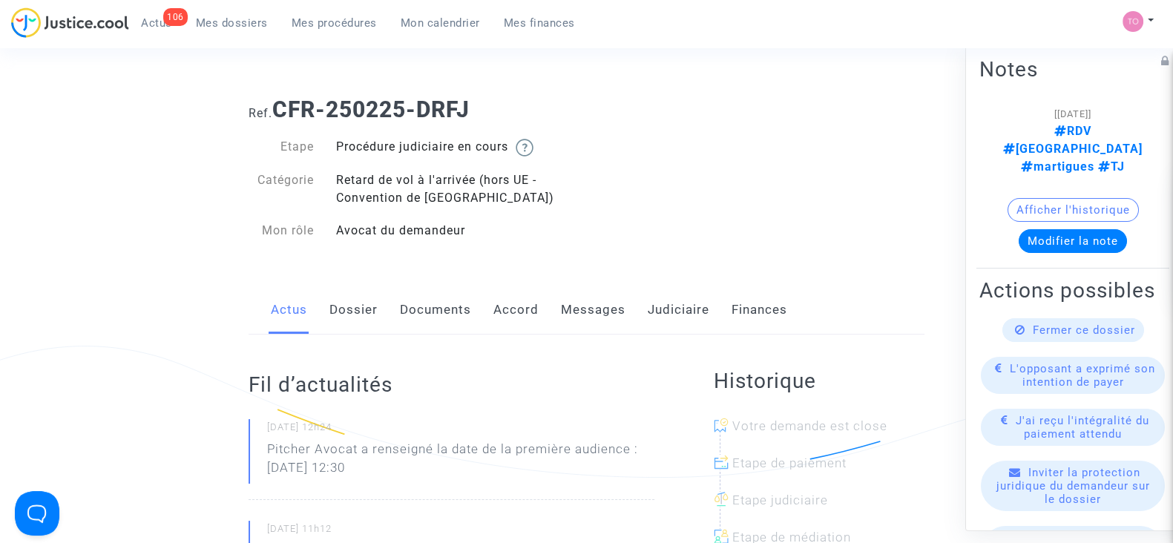
click at [408, 323] on link "Documents" at bounding box center [435, 310] width 71 height 49
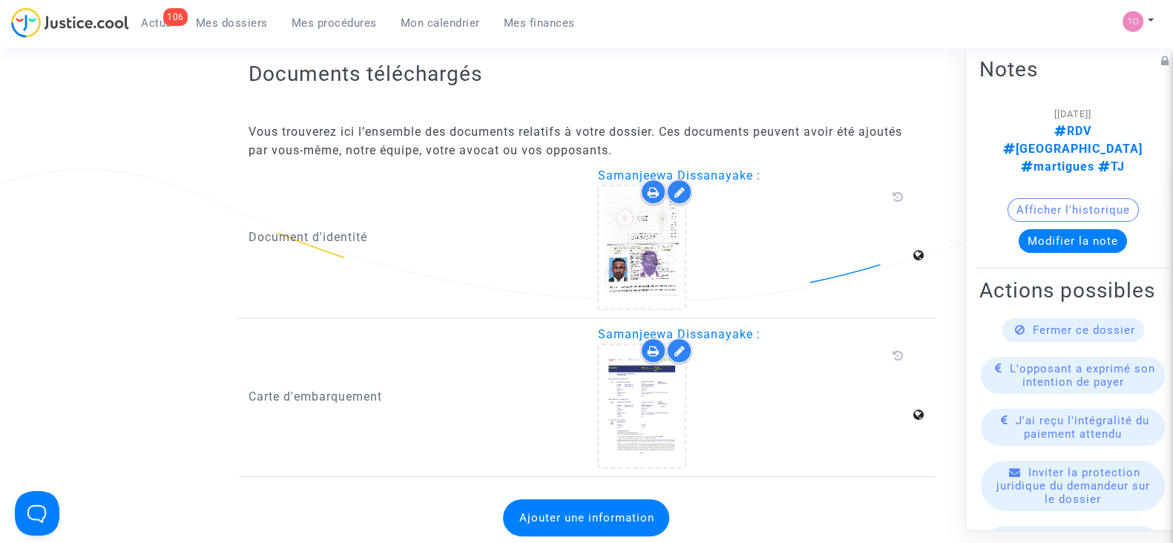
scroll to position [835, 0]
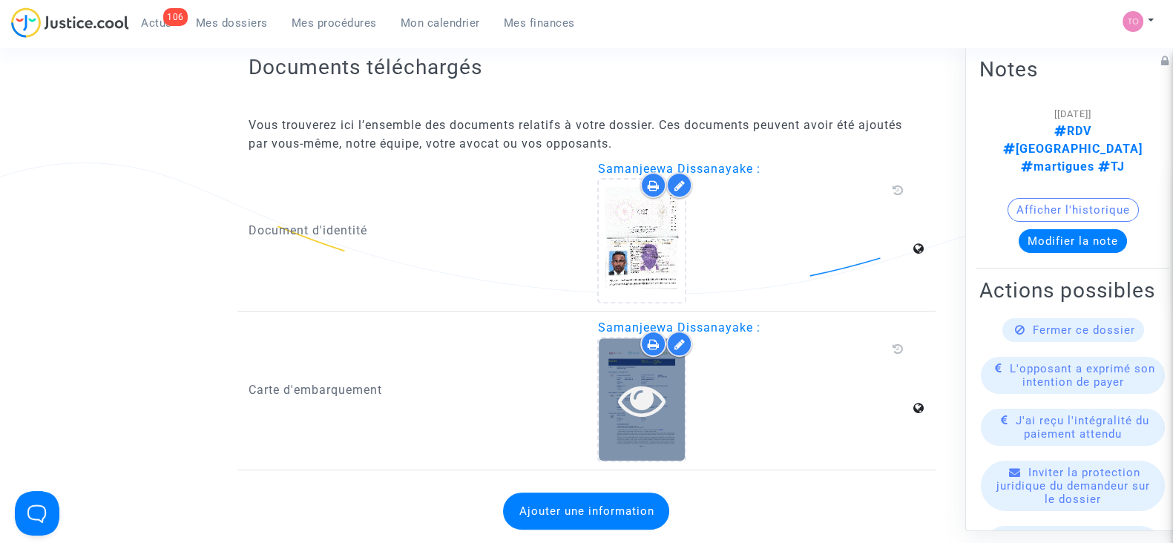
click at [635, 388] on icon at bounding box center [642, 399] width 48 height 47
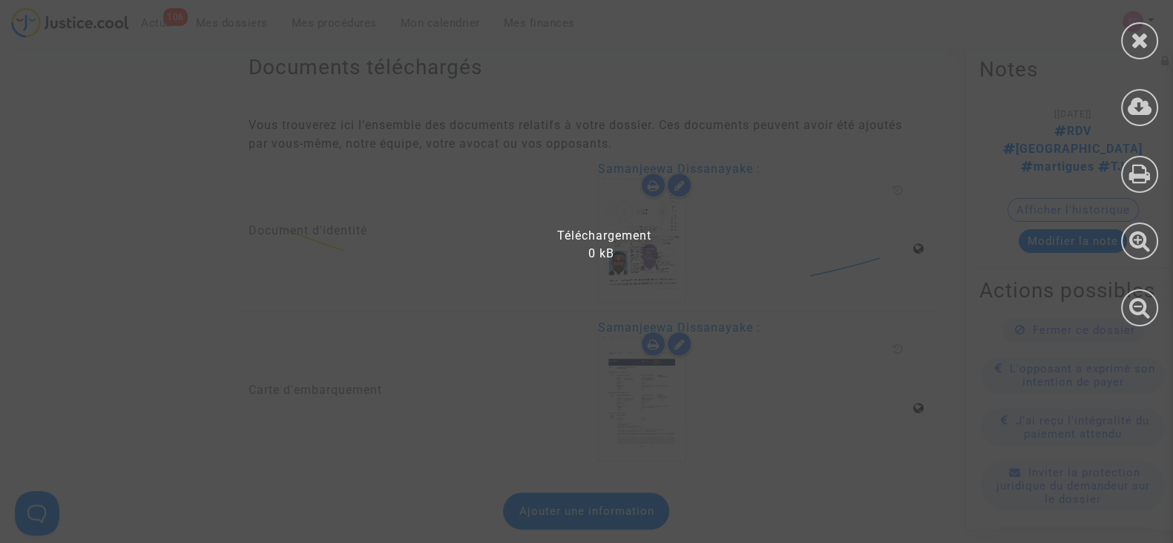
click at [806, 346] on div at bounding box center [595, 279] width 1191 height 528
click at [1141, 35] on icon at bounding box center [1140, 40] width 19 height 22
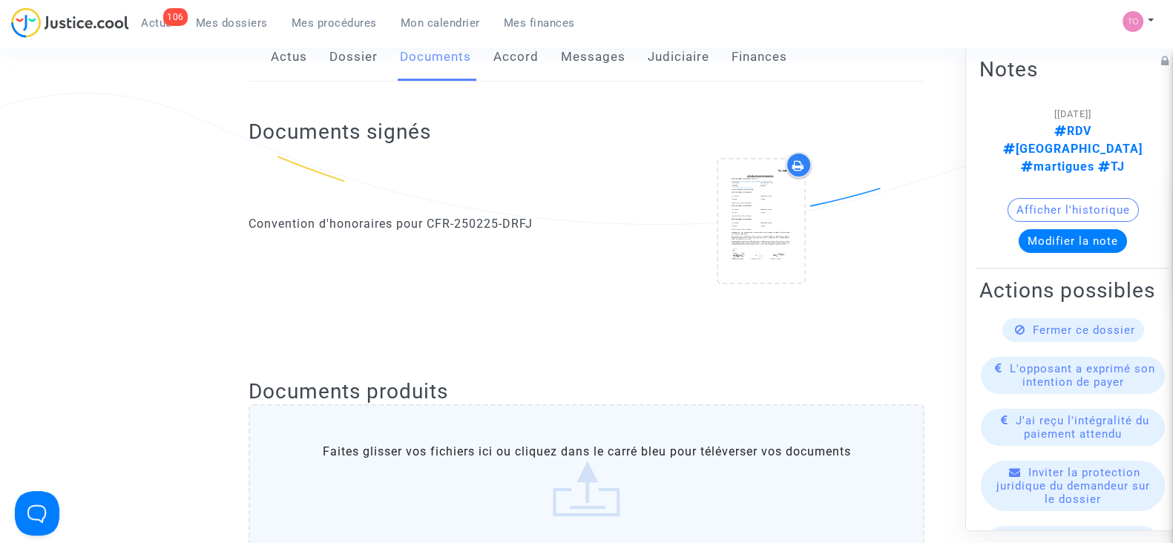
scroll to position [0, 0]
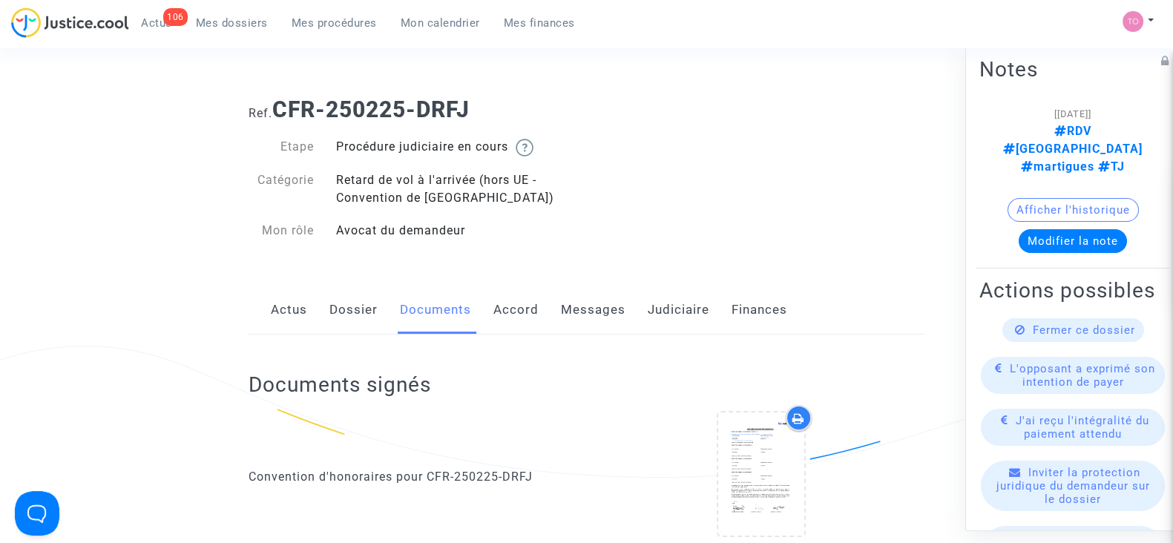
click at [577, 306] on link "Messages" at bounding box center [593, 310] width 65 height 49
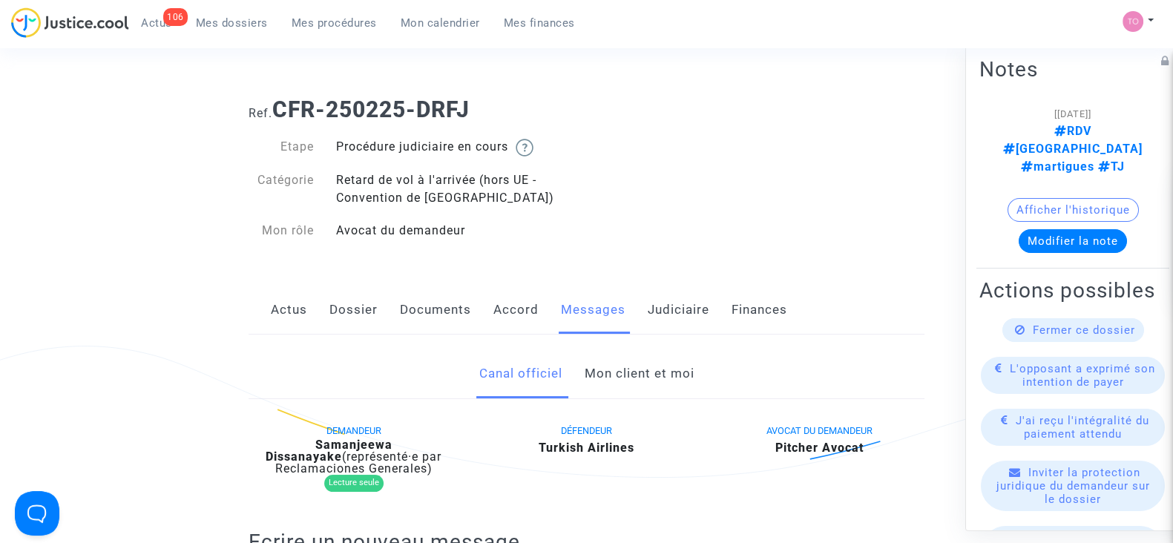
click at [504, 315] on link "Accord" at bounding box center [515, 310] width 45 height 49
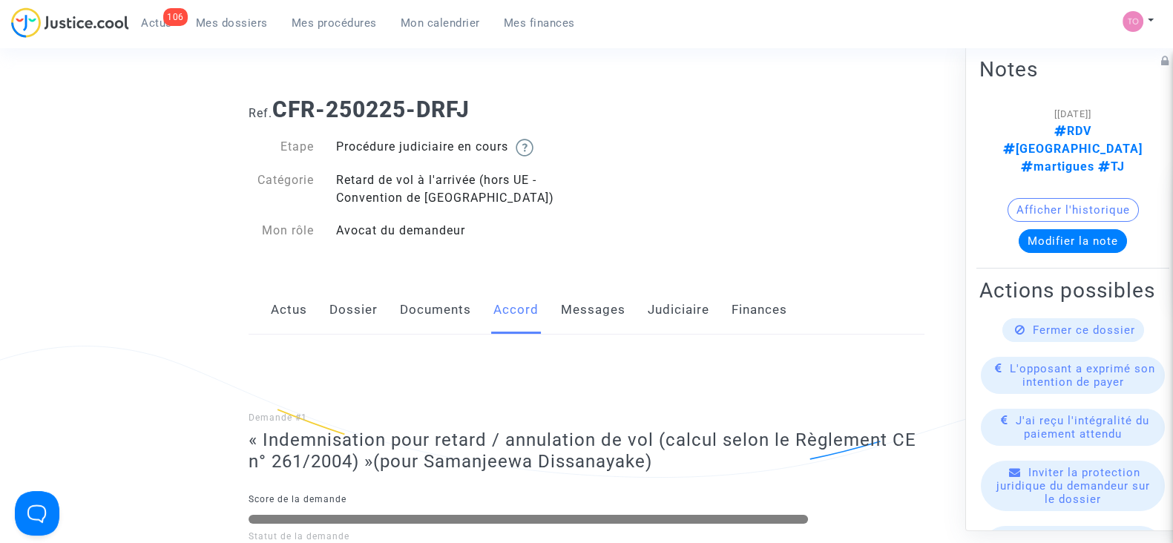
click at [680, 306] on link "Judiciaire" at bounding box center [679, 310] width 62 height 49
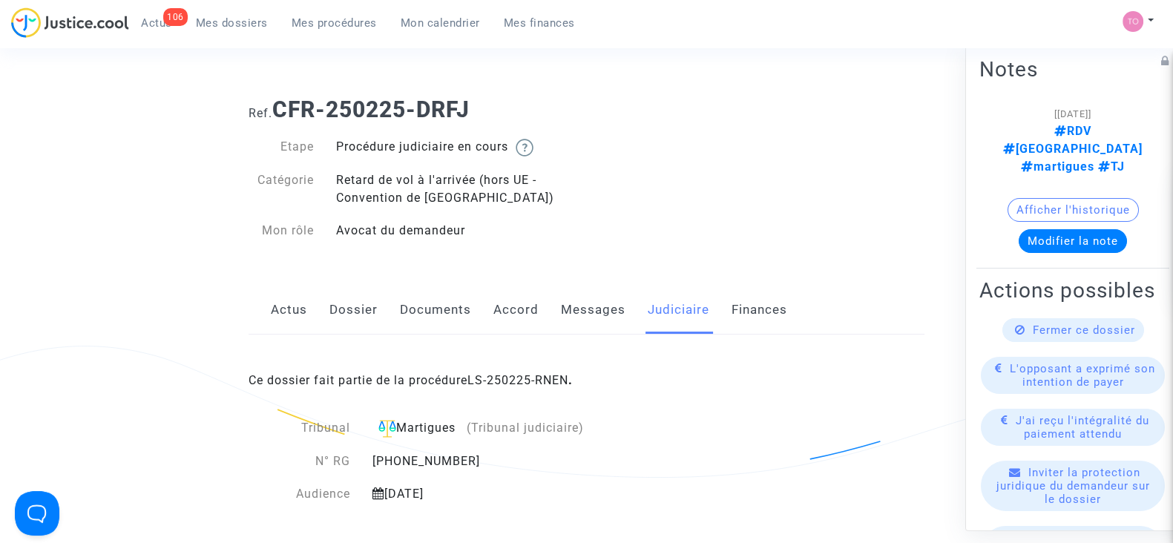
click at [451, 378] on span "Ce dossier fait partie de la procédure LS-250225-RNEN ." at bounding box center [411, 380] width 324 height 14
click at [497, 387] on div "Ce dossier fait partie de la procédure LS-250225-RNEN ." at bounding box center [587, 370] width 676 height 70
click at [494, 384] on link "LS-250225-RNEN" at bounding box center [517, 380] width 101 height 14
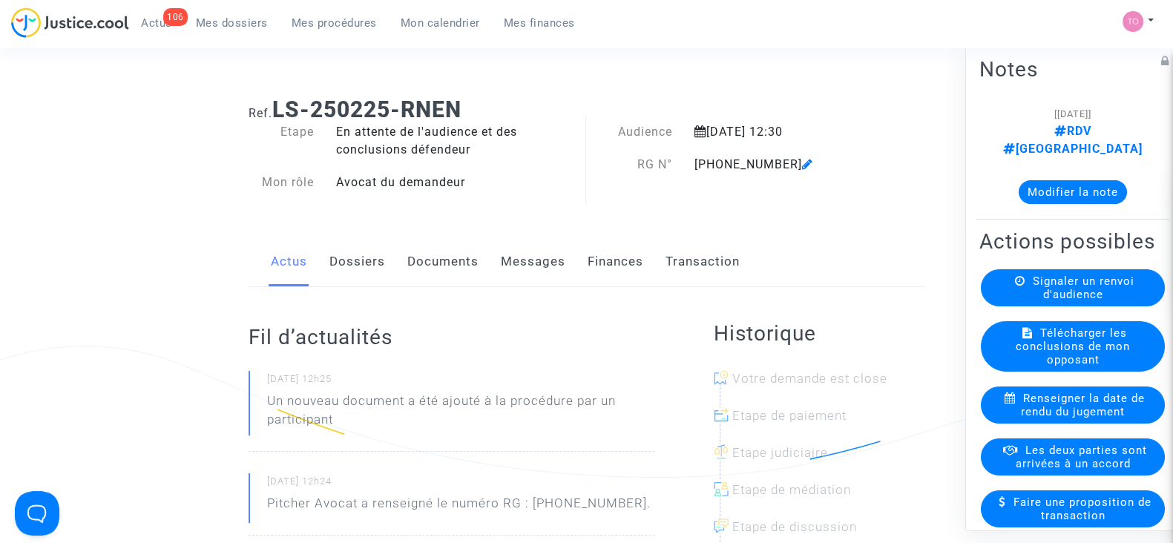
click at [438, 239] on link "Documents" at bounding box center [442, 261] width 71 height 49
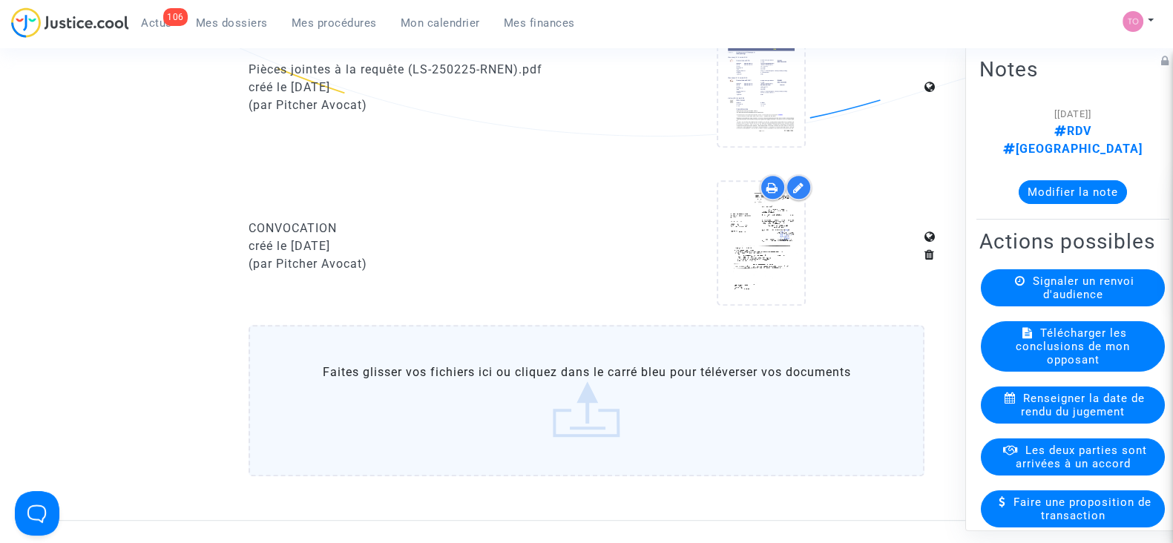
scroll to position [1070, 0]
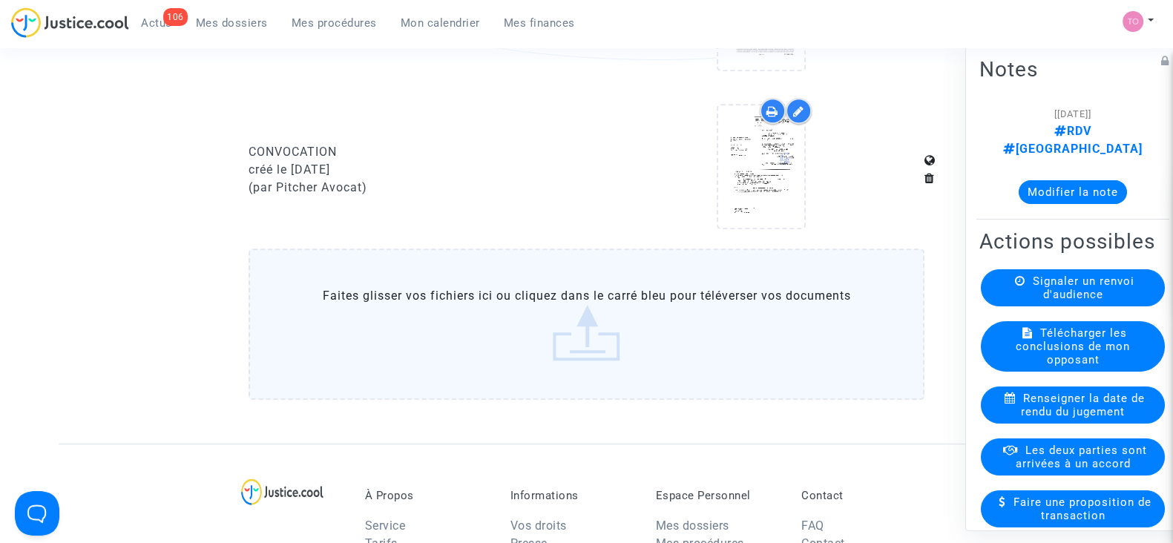
click at [241, 21] on span "Mes dossiers" at bounding box center [232, 22] width 72 height 13
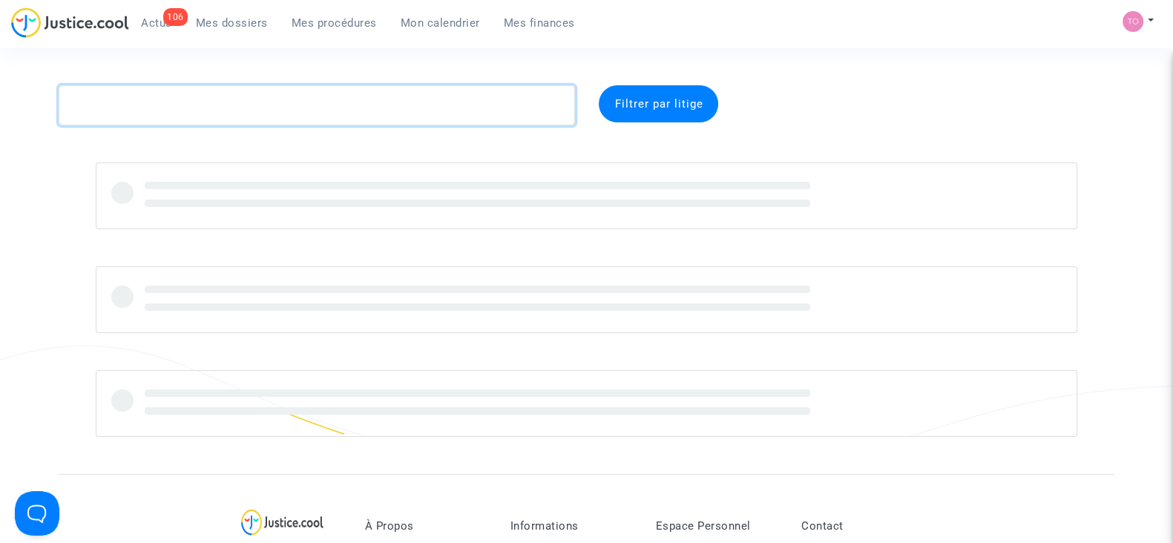
click at [220, 96] on textarea at bounding box center [317, 105] width 516 height 40
paste textarea "Koulibaly"
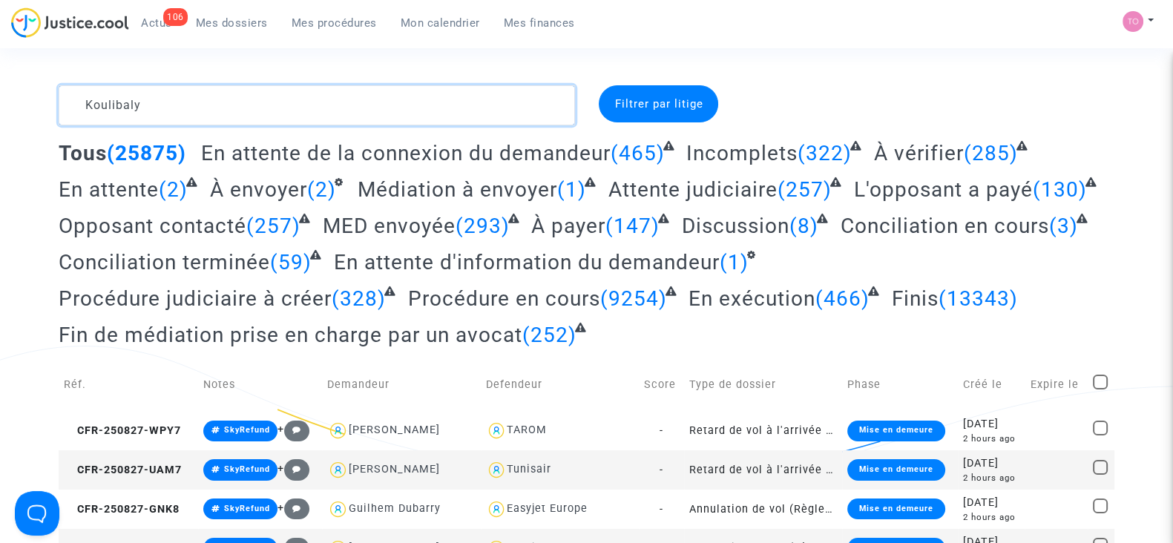
click at [221, 96] on textarea at bounding box center [317, 105] width 516 height 40
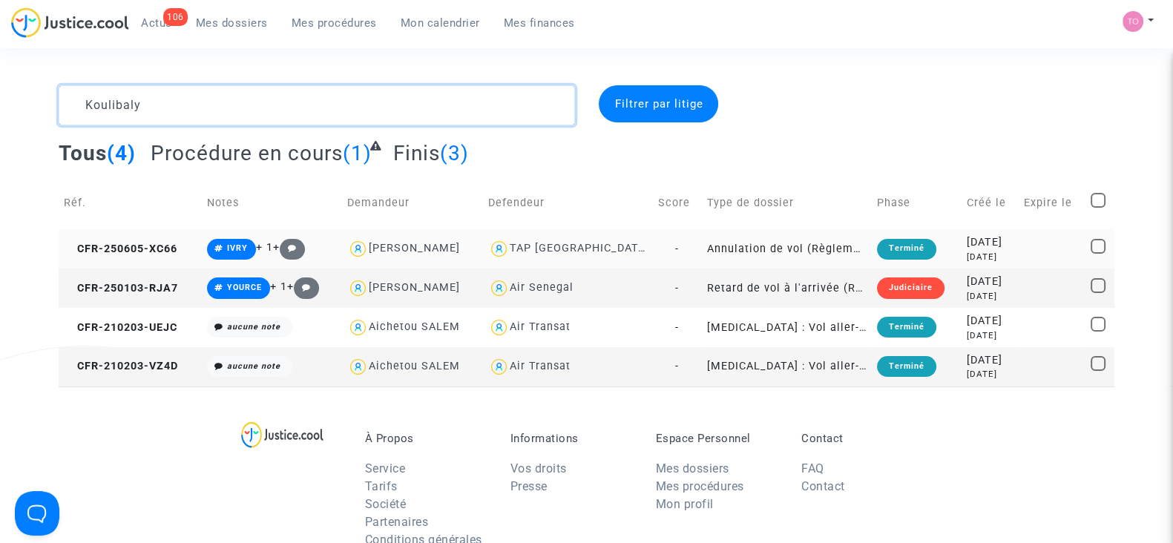
type textarea "Koulibaly"
click at [994, 228] on td "Créé le" at bounding box center [989, 203] width 57 height 53
click at [967, 243] on div "2025-06-05" at bounding box center [990, 242] width 47 height 16
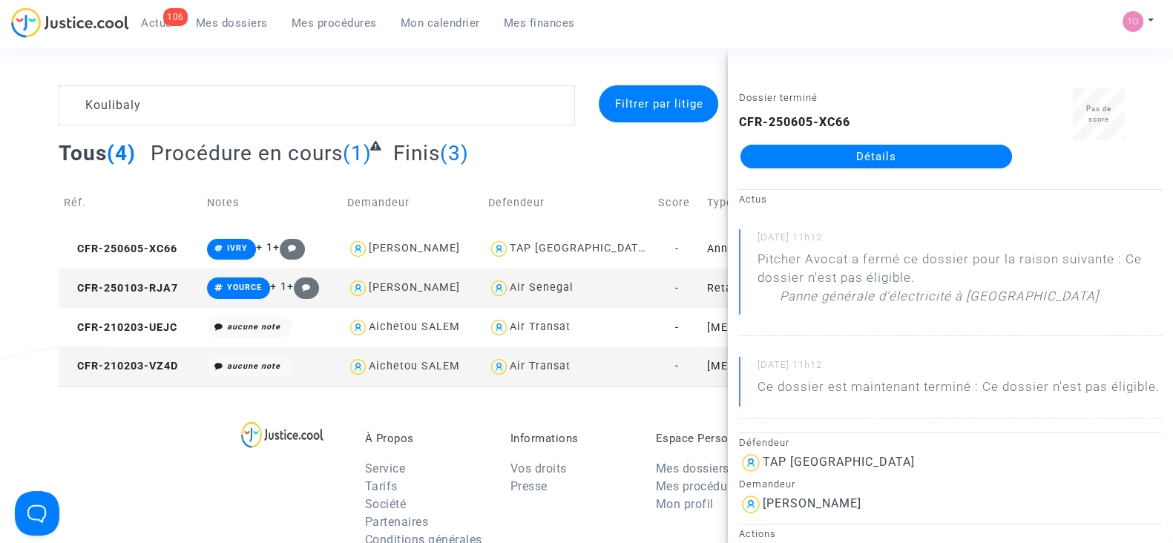
click at [809, 154] on link "Détails" at bounding box center [876, 157] width 272 height 24
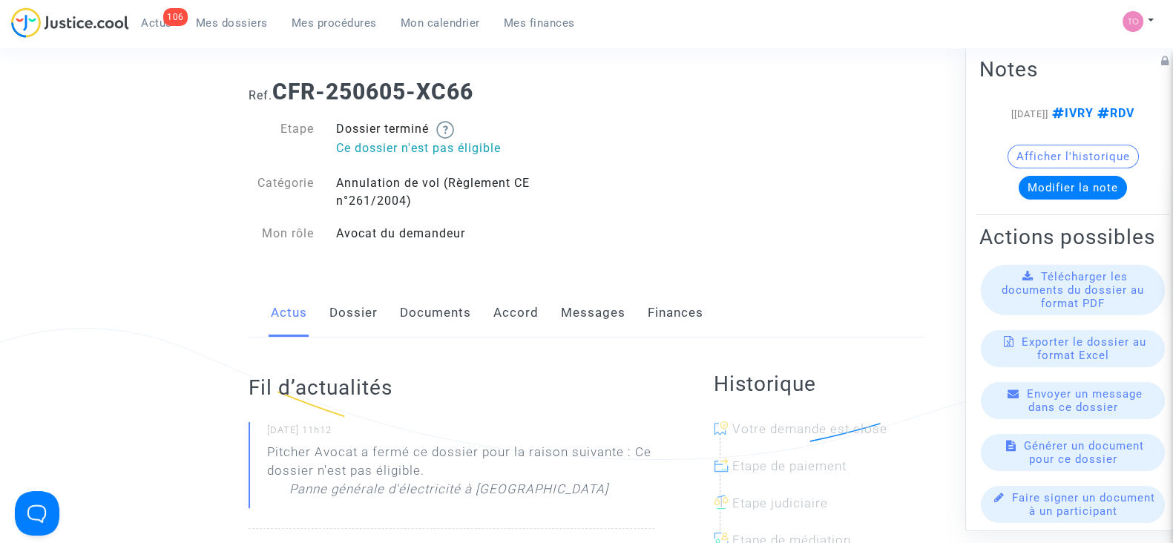
scroll to position [18, 0]
click at [340, 309] on link "Dossier" at bounding box center [353, 313] width 48 height 49
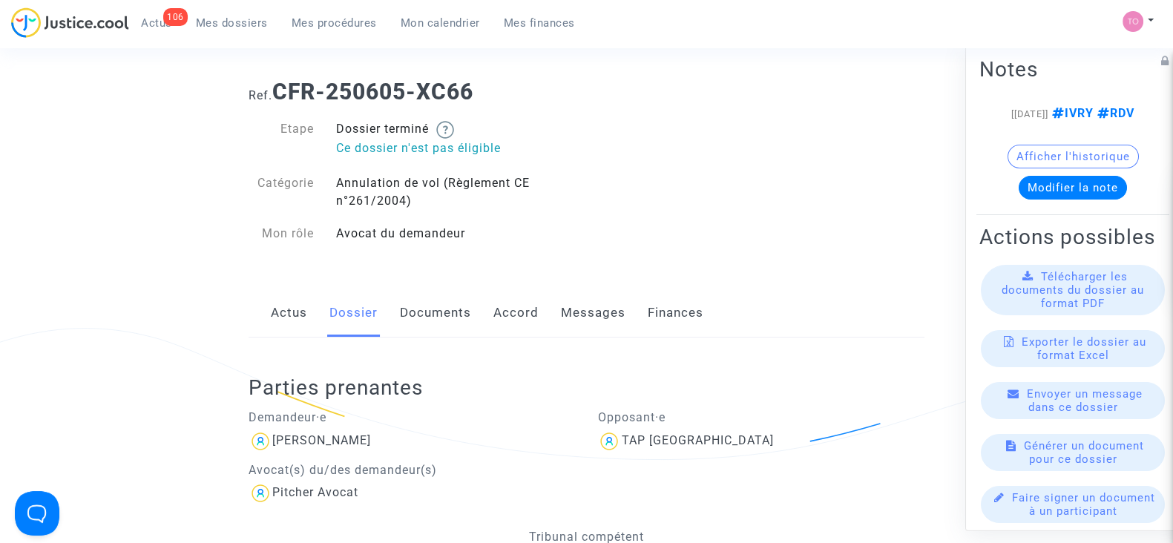
click at [427, 328] on link "Documents" at bounding box center [435, 313] width 71 height 49
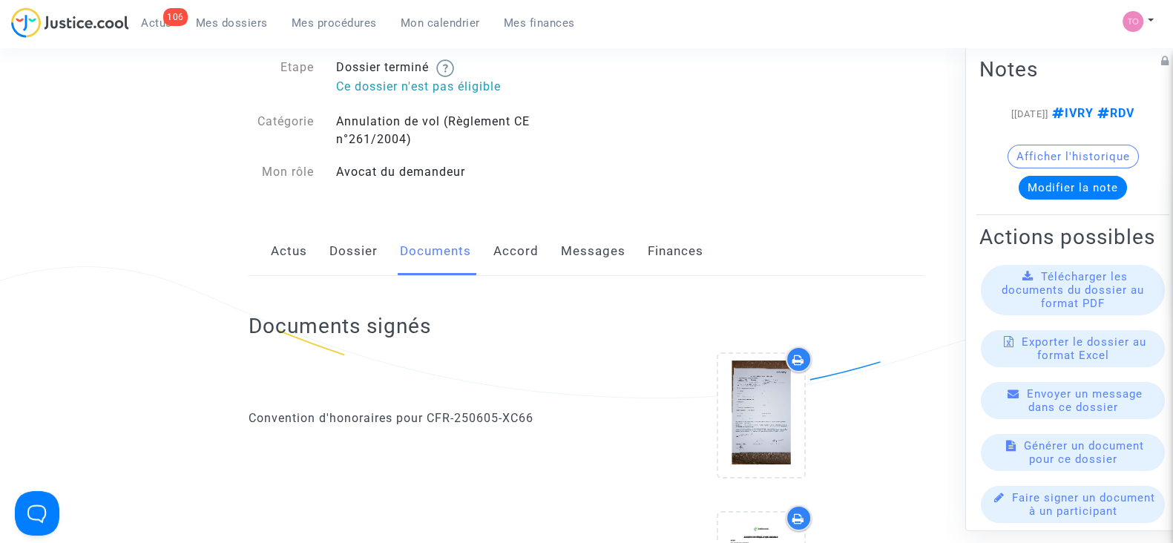
scroll to position [148, 0]
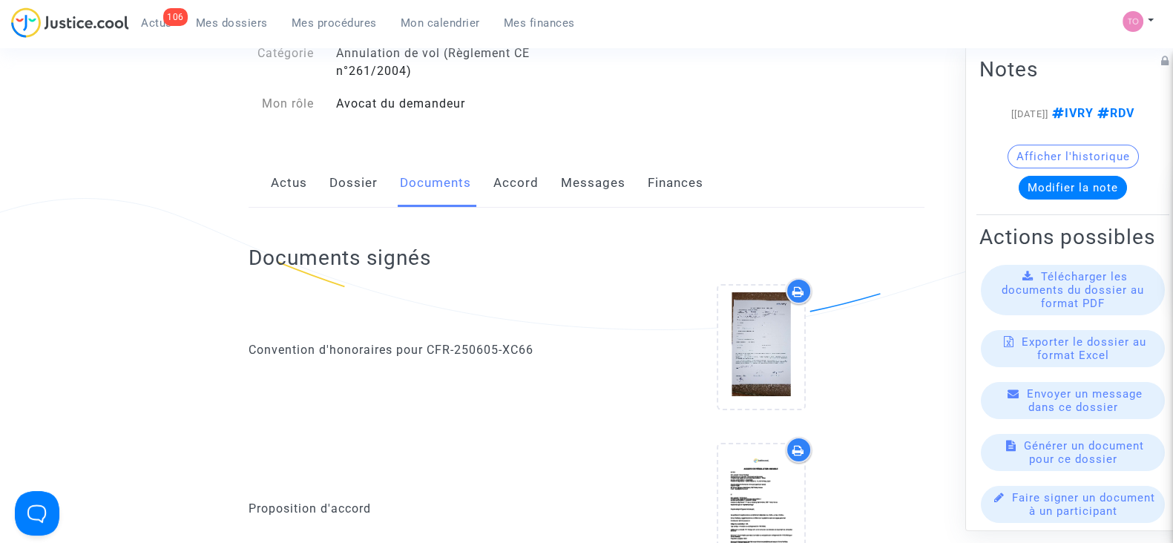
click at [539, 190] on div "Actus Dossier Documents Accord Messages Finances" at bounding box center [587, 184] width 676 height 50
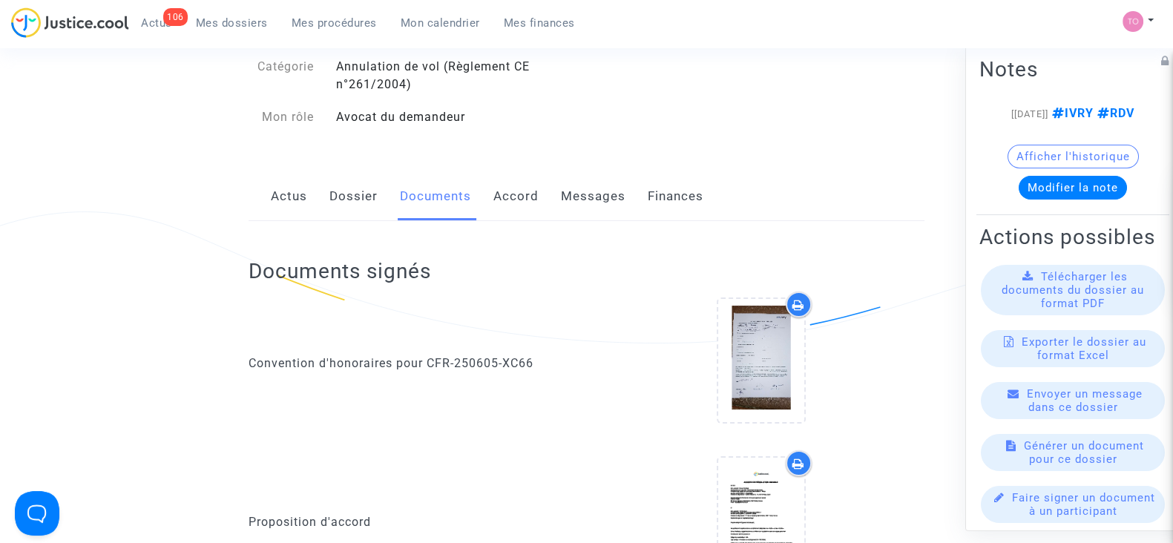
scroll to position [0, 0]
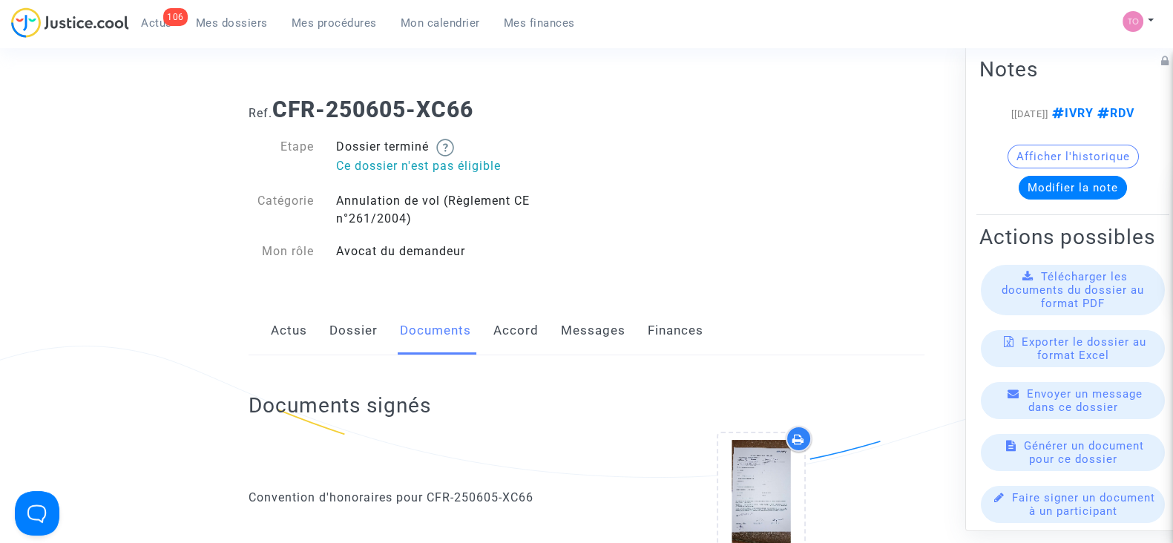
click at [749, 139] on div "Ref. CFR-250605-XC66 Etape Dossier terminé Ce dossier n'est pas éligible Catégo…" at bounding box center [586, 180] width 698 height 191
click at [579, 354] on link "Messages" at bounding box center [593, 330] width 65 height 49
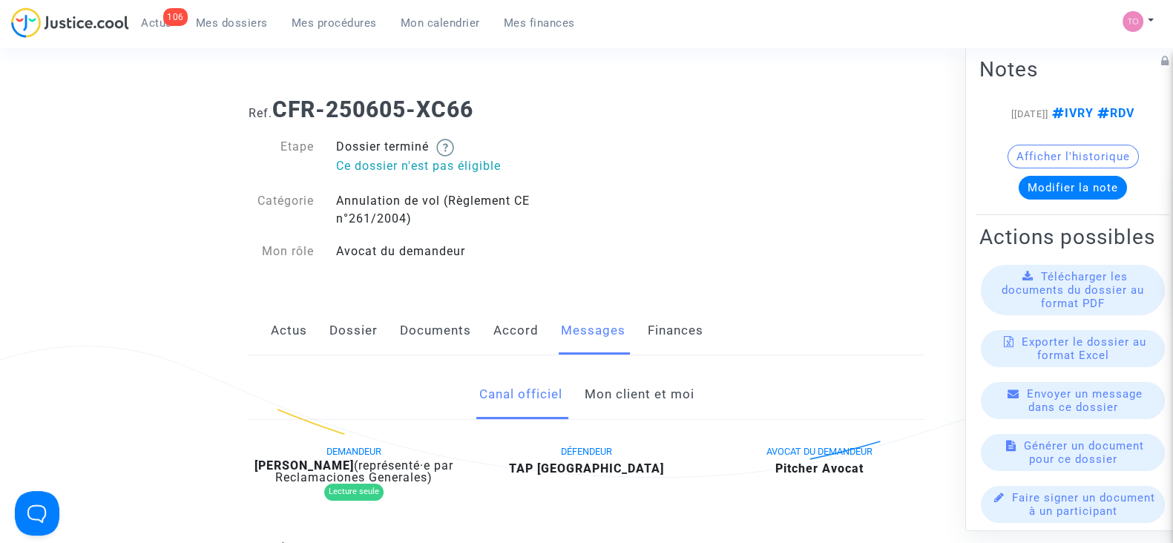
click at [497, 335] on link "Accord" at bounding box center [515, 330] width 45 height 49
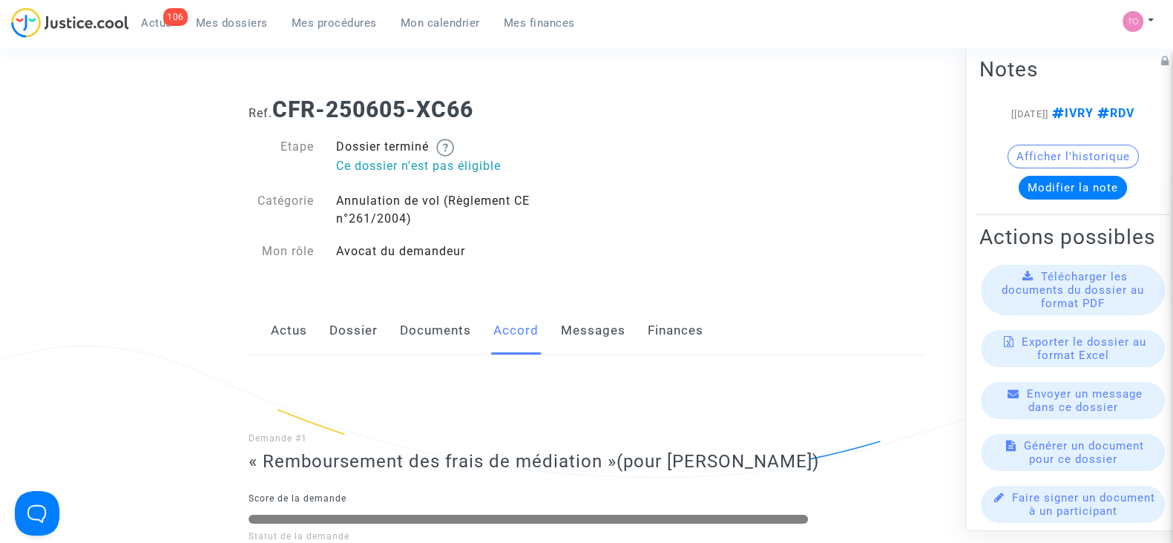
click at [355, 338] on link "Dossier" at bounding box center [353, 330] width 48 height 49
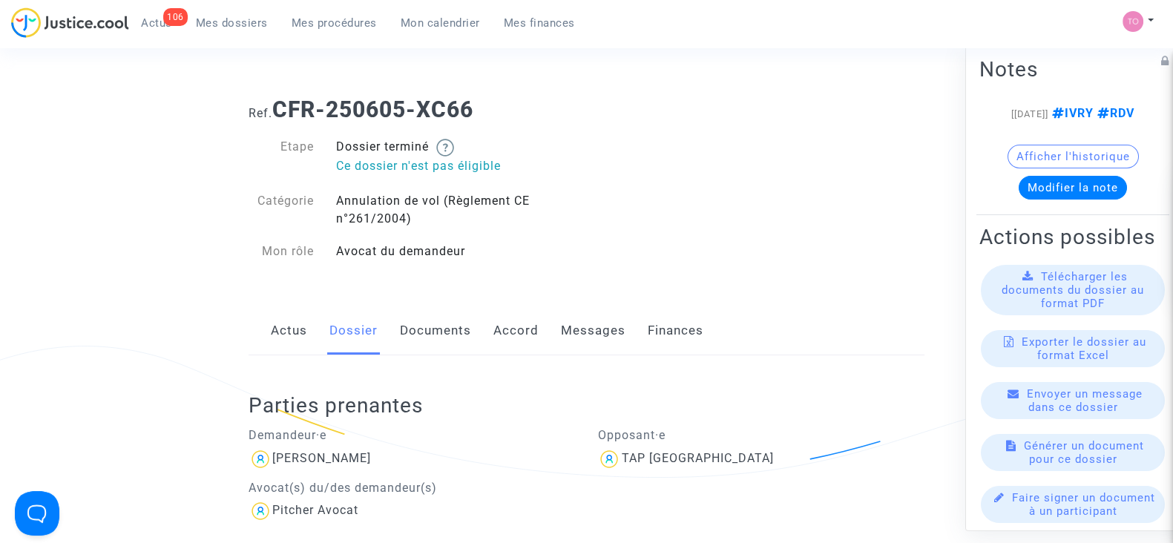
scroll to position [323, 0]
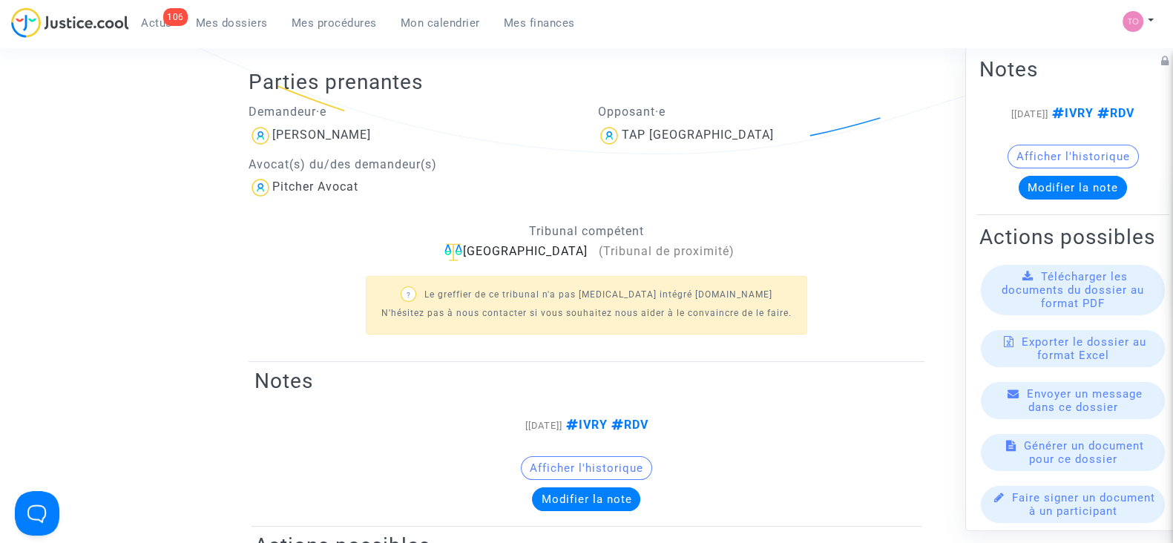
click at [214, 19] on span "Mes dossiers" at bounding box center [232, 22] width 72 height 13
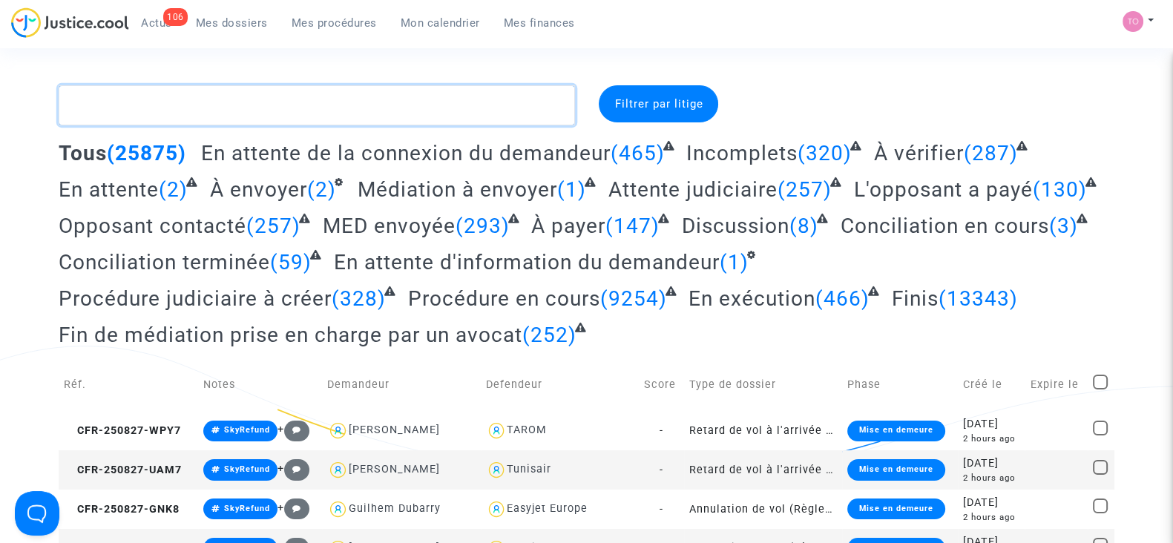
click at [150, 121] on textarea at bounding box center [317, 105] width 516 height 40
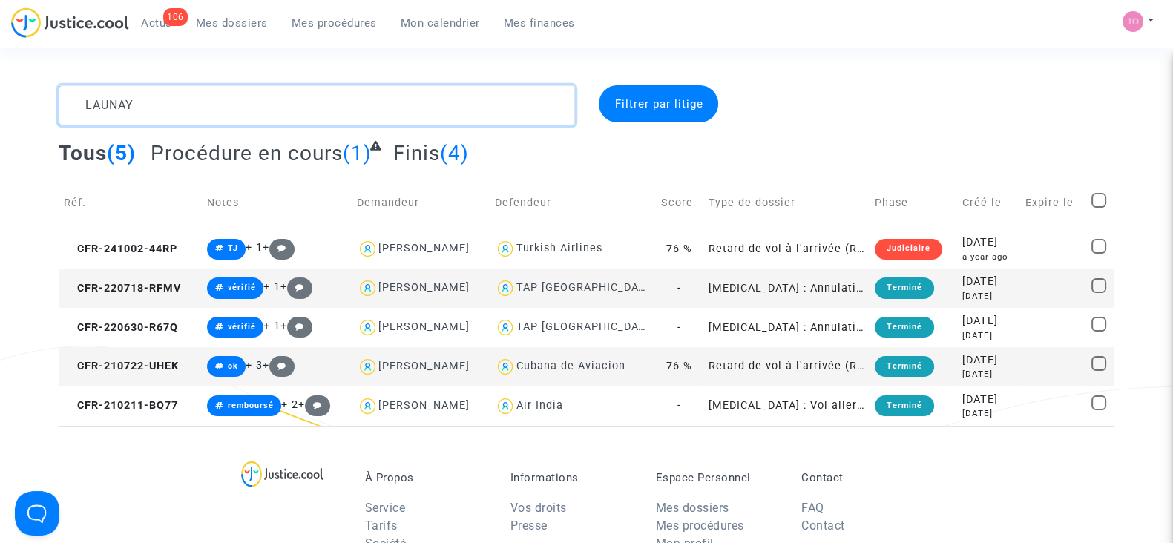
drag, startPoint x: 141, startPoint y: 105, endPoint x: 0, endPoint y: 123, distance: 142.1
click at [0, 123] on div "LAUNAY Filtrer par litige Tous (5) Procédure en cours (1) Finis (4) Réf. Notes …" at bounding box center [586, 255] width 1173 height 340
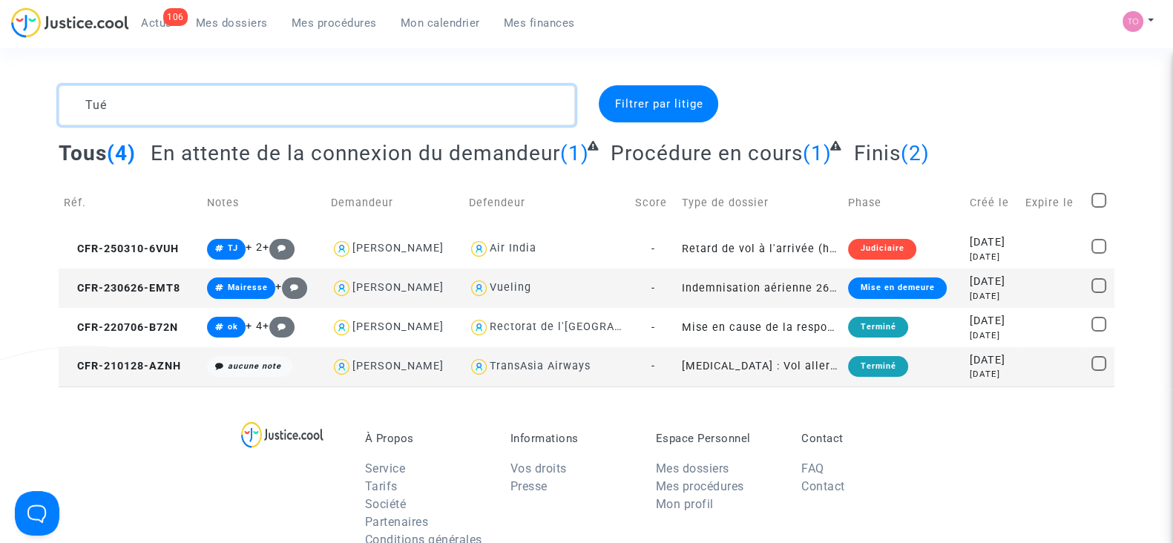
drag, startPoint x: 158, startPoint y: 89, endPoint x: 11, endPoint y: 101, distance: 147.4
click at [11, 101] on div "Tué Filtrer par litige Tous (4) En attente de la connexion du demandeur (1) Pro…" at bounding box center [586, 235] width 1173 height 301
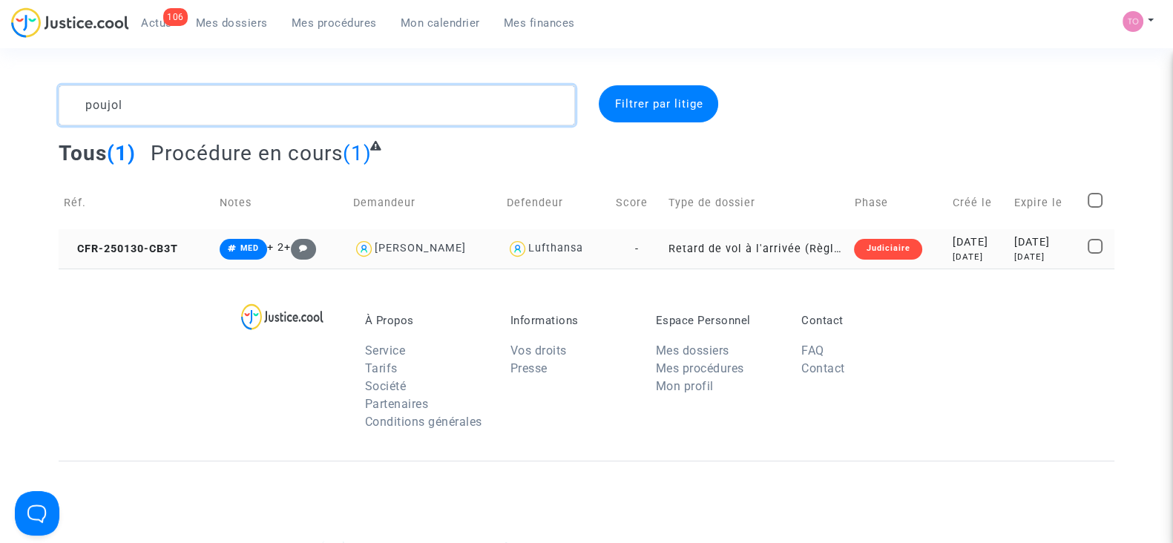
type textarea "poujol"
click at [952, 251] on div "7 months ago" at bounding box center [978, 257] width 52 height 13
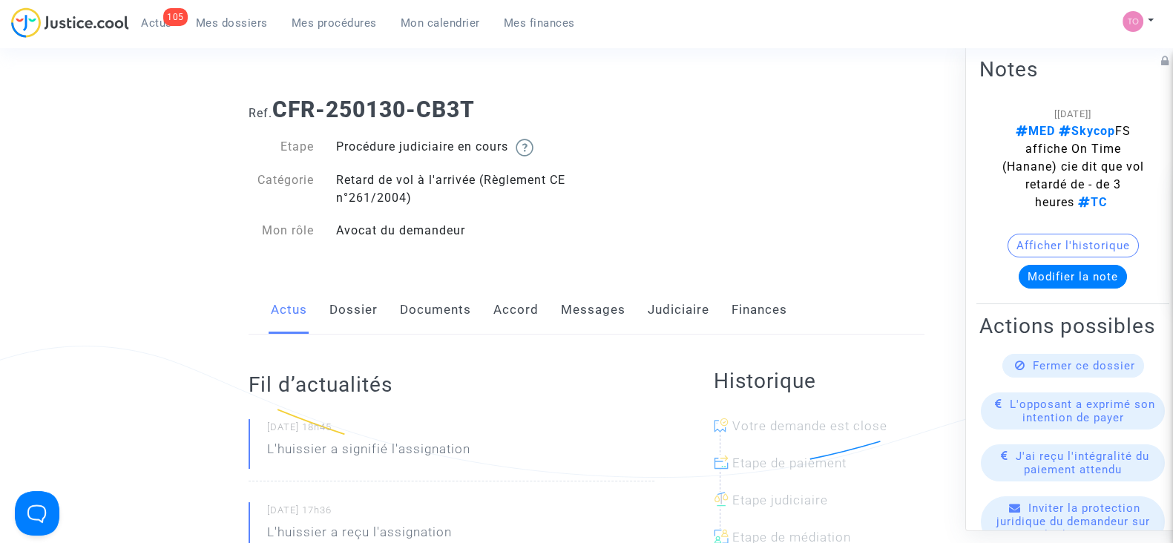
click at [656, 318] on link "Judiciaire" at bounding box center [679, 310] width 62 height 49
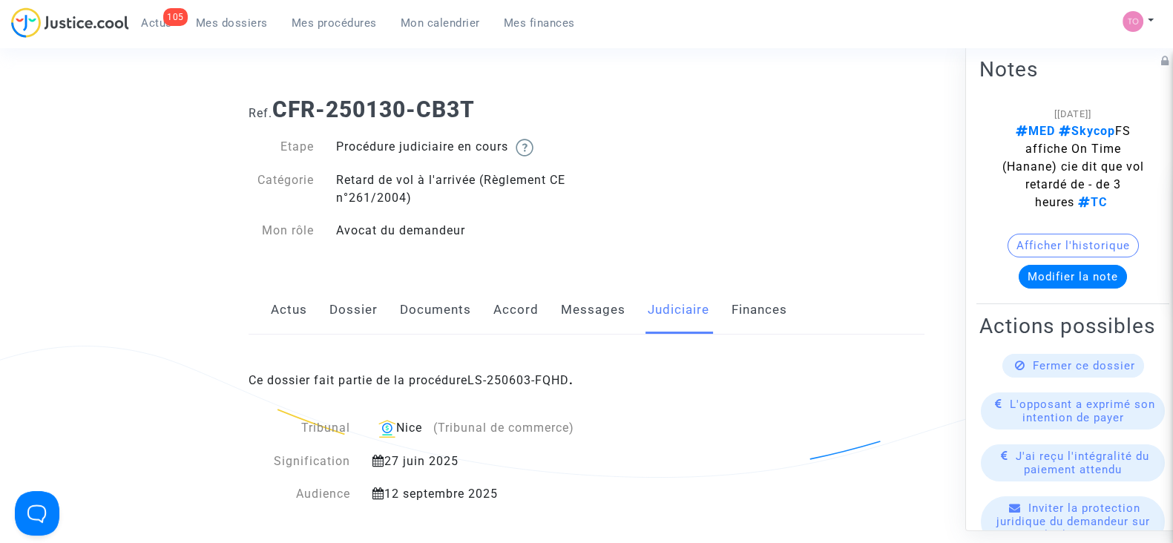
click at [506, 369] on div "Ce dossier fait partie de la procédure LS-250603-FQHD ." at bounding box center [587, 370] width 676 height 70
click at [498, 373] on link "LS-250603-FQHD" at bounding box center [518, 380] width 102 height 14
